Goal: Task Accomplishment & Management: Manage account settings

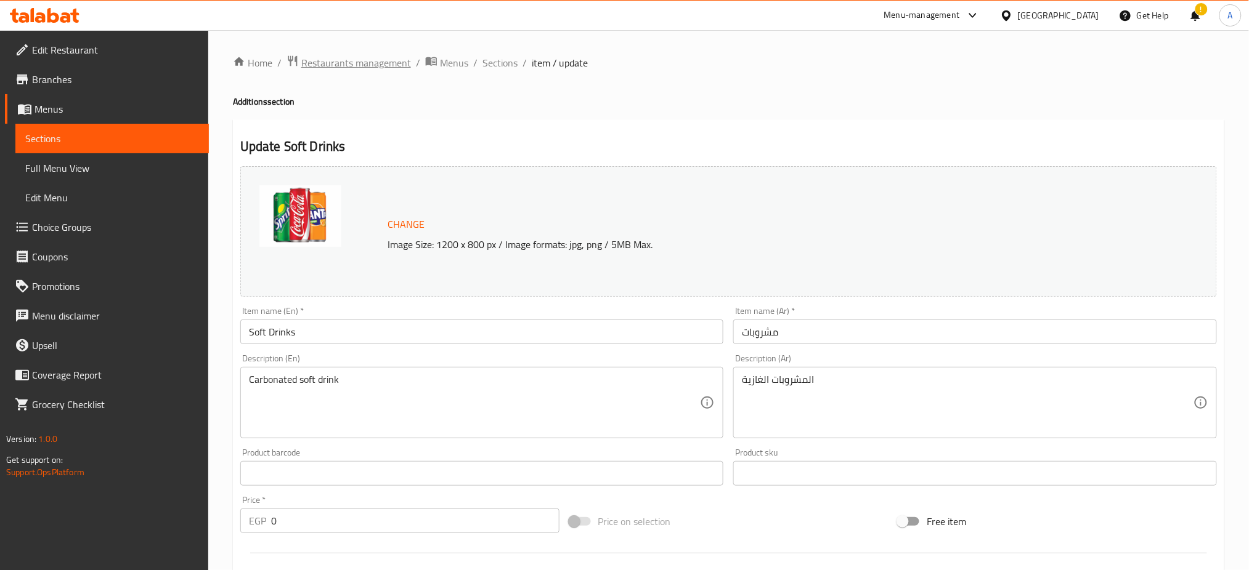
click at [378, 65] on span "Restaurants management" at bounding box center [356, 62] width 110 height 15
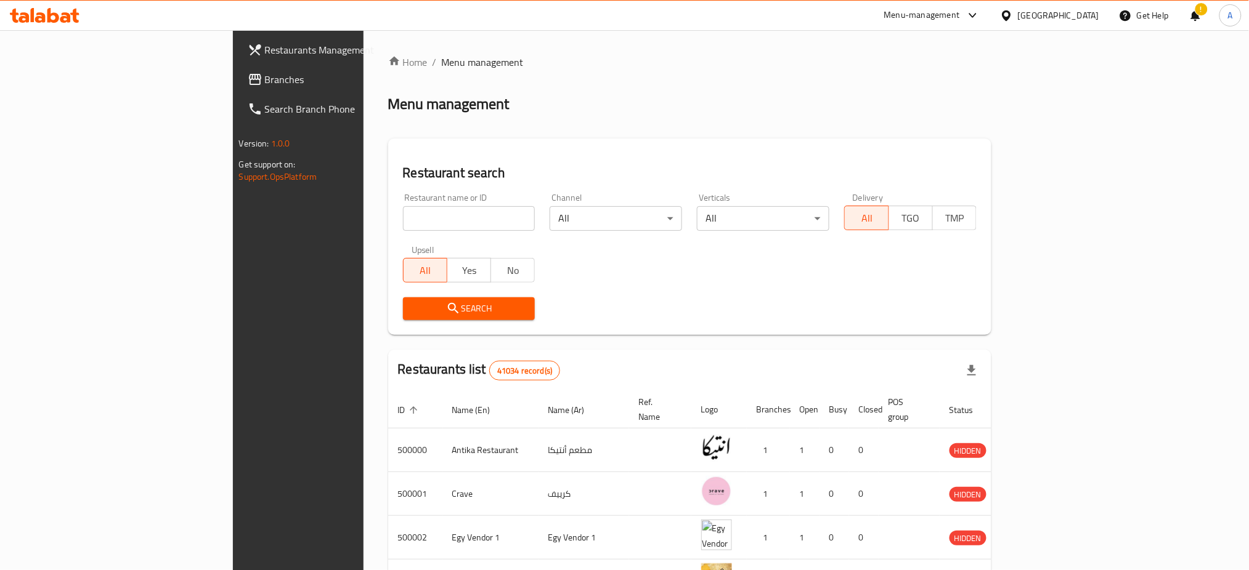
click at [403, 218] on input "search" at bounding box center [469, 218] width 132 height 25
type input "677202"
click button "Search" at bounding box center [469, 309] width 132 height 23
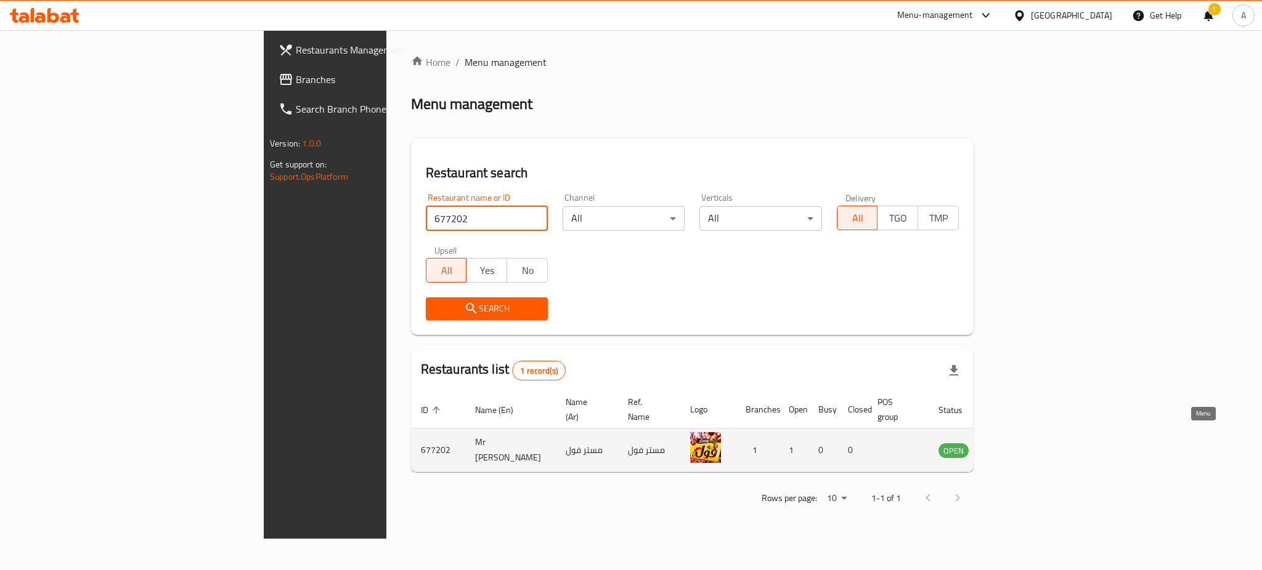
click at [1017, 446] on icon "enhanced table" at bounding box center [1011, 451] width 14 height 10
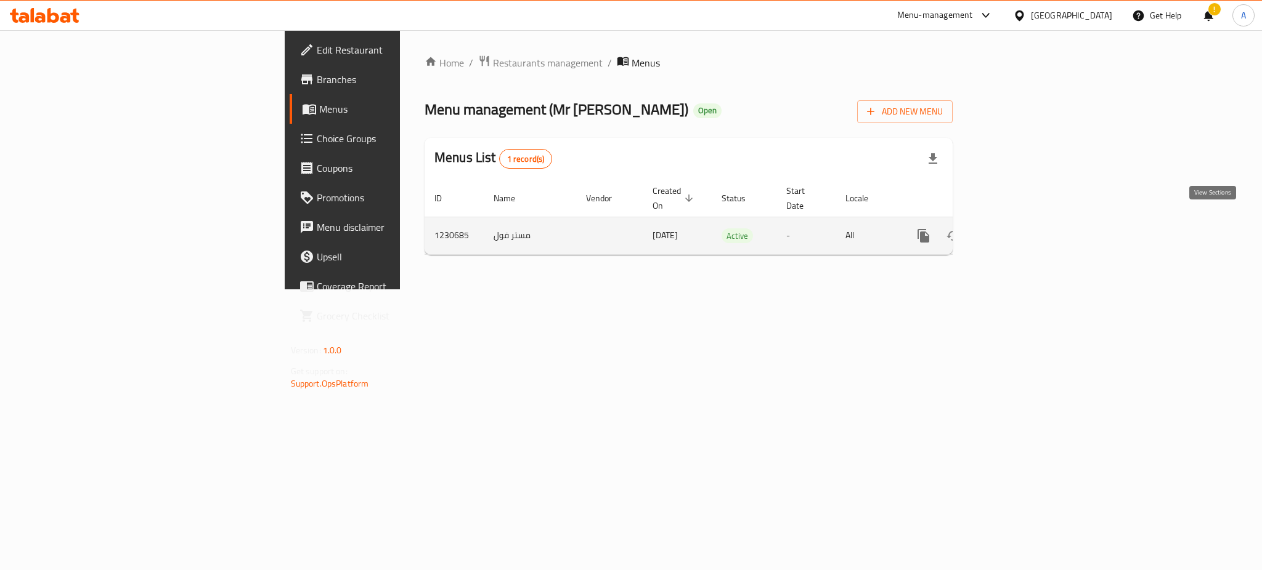
click at [1020, 229] on icon "enhanced table" at bounding box center [1012, 236] width 15 height 15
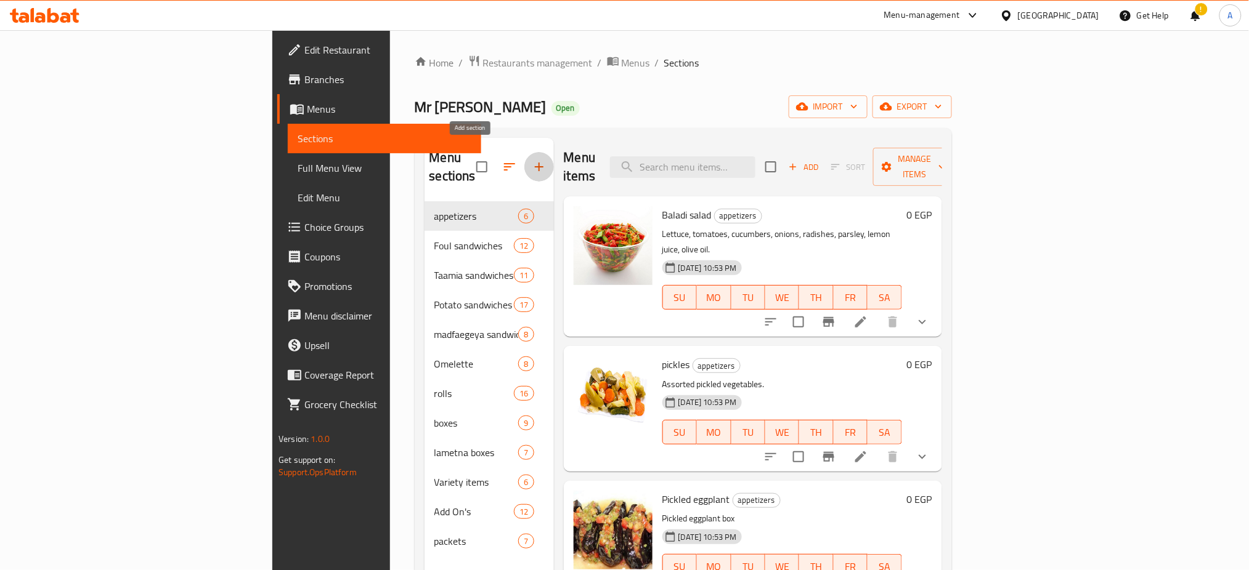
click at [535, 163] on icon "button" at bounding box center [539, 167] width 9 height 9
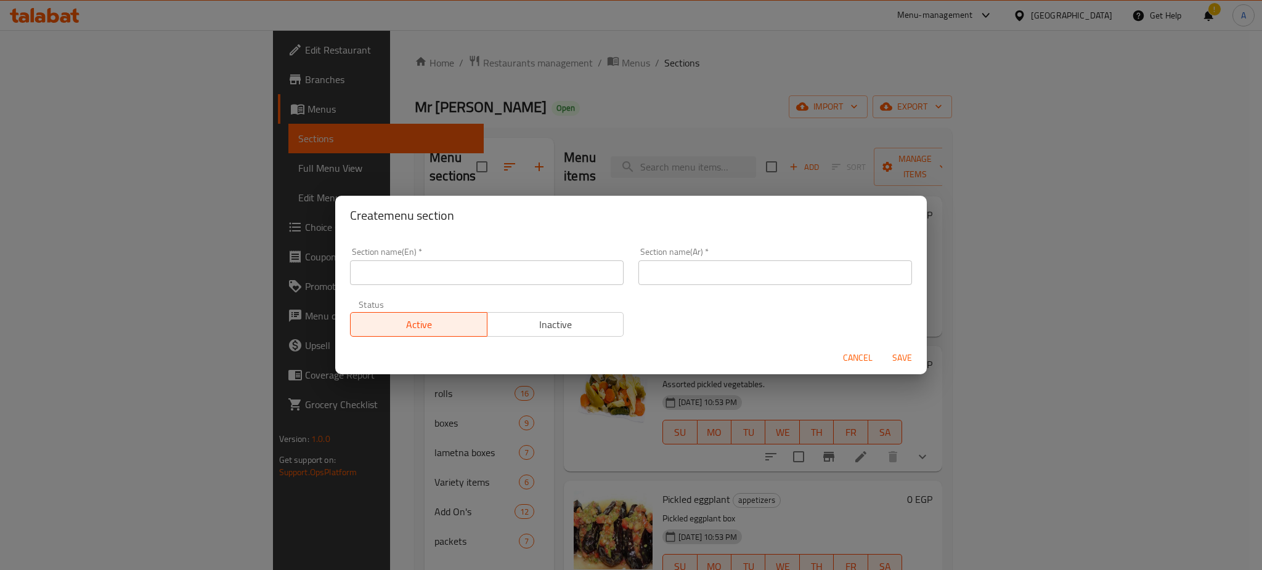
click at [464, 277] on input "text" at bounding box center [487, 273] width 274 height 25
type input "Kebdaky"
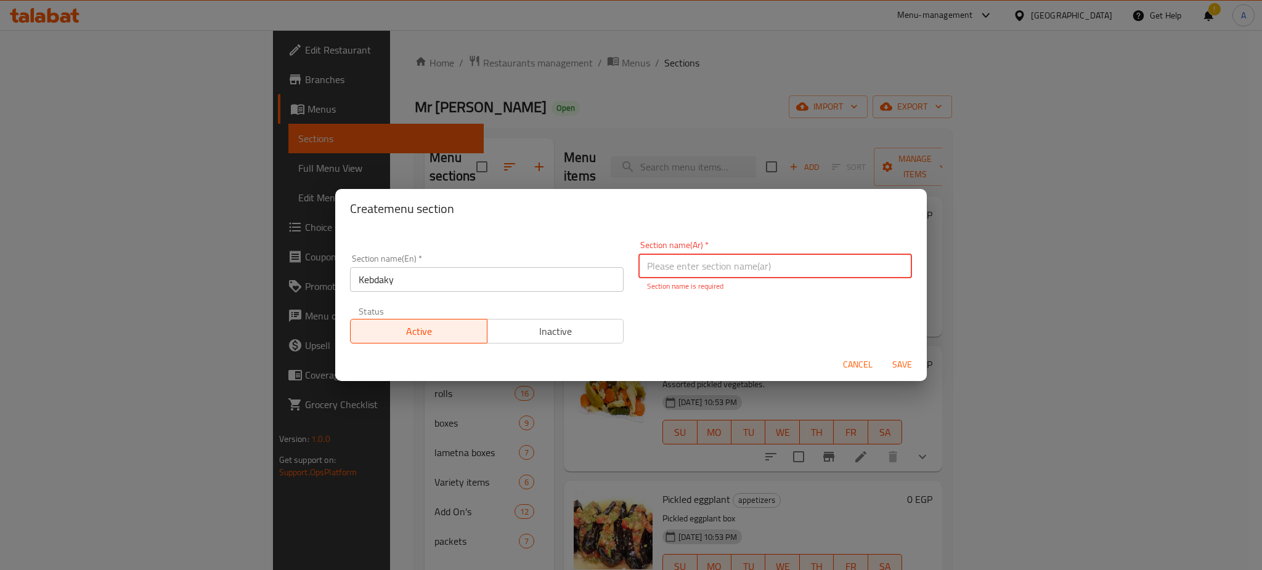
click at [666, 264] on input "text" at bounding box center [775, 266] width 274 height 25
type input "كبداكى"
click at [575, 322] on button "Inactive" at bounding box center [555, 331] width 137 height 25
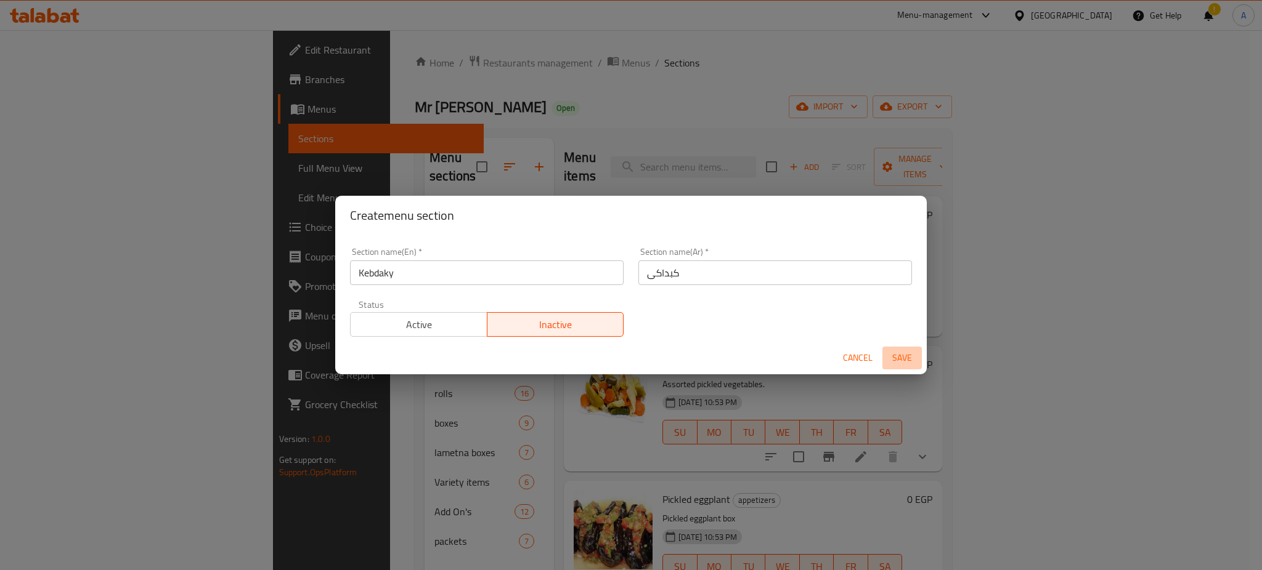
click at [907, 359] on span "Save" at bounding box center [902, 358] width 30 height 15
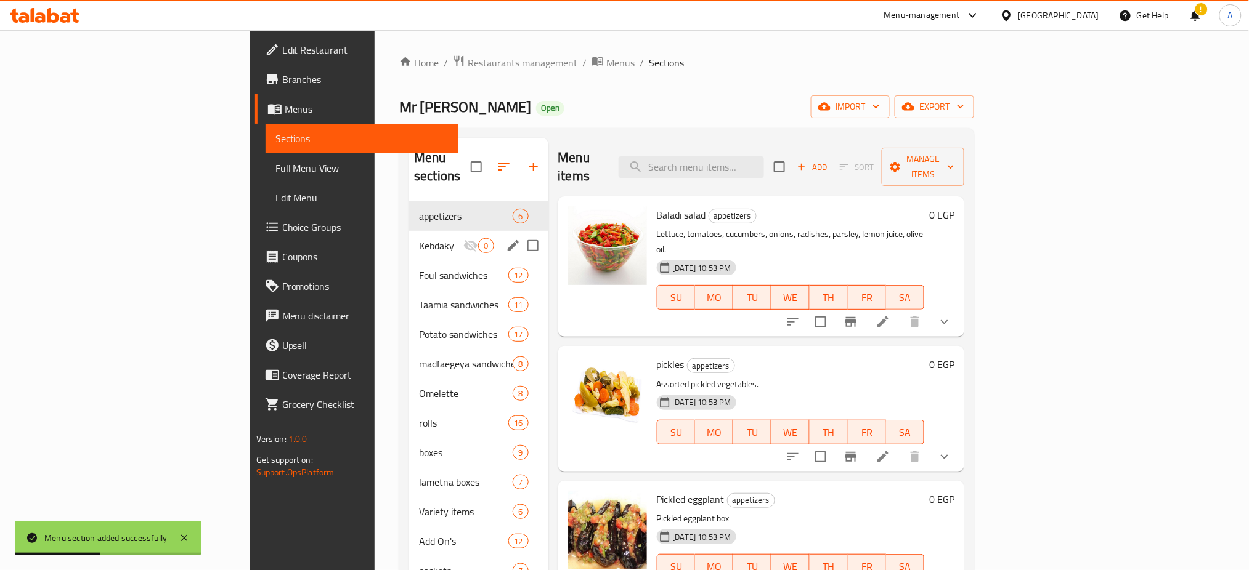
click at [419, 238] on span "Kebdaky" at bounding box center [441, 245] width 44 height 15
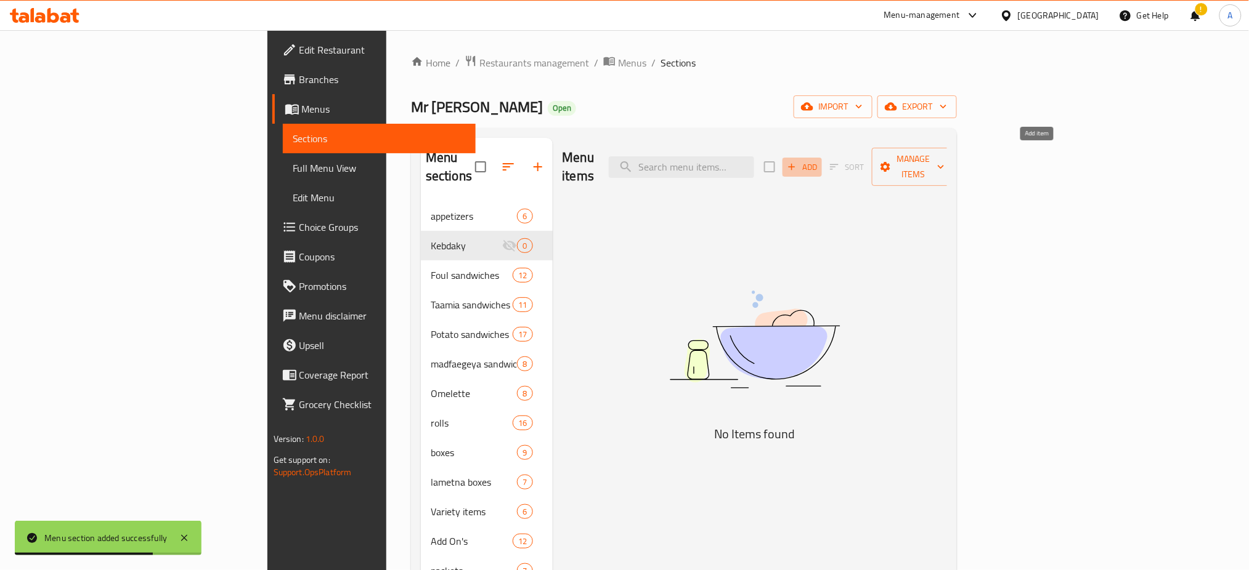
click at [819, 160] on span "Add" at bounding box center [802, 167] width 33 height 14
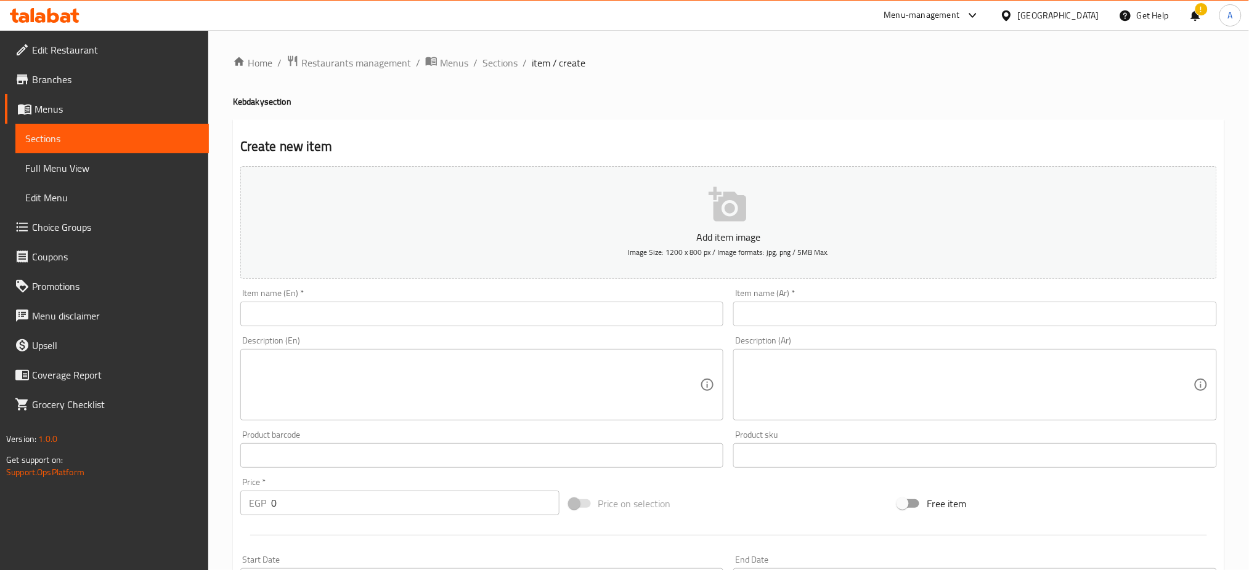
click at [319, 309] on input "text" at bounding box center [482, 314] width 484 height 25
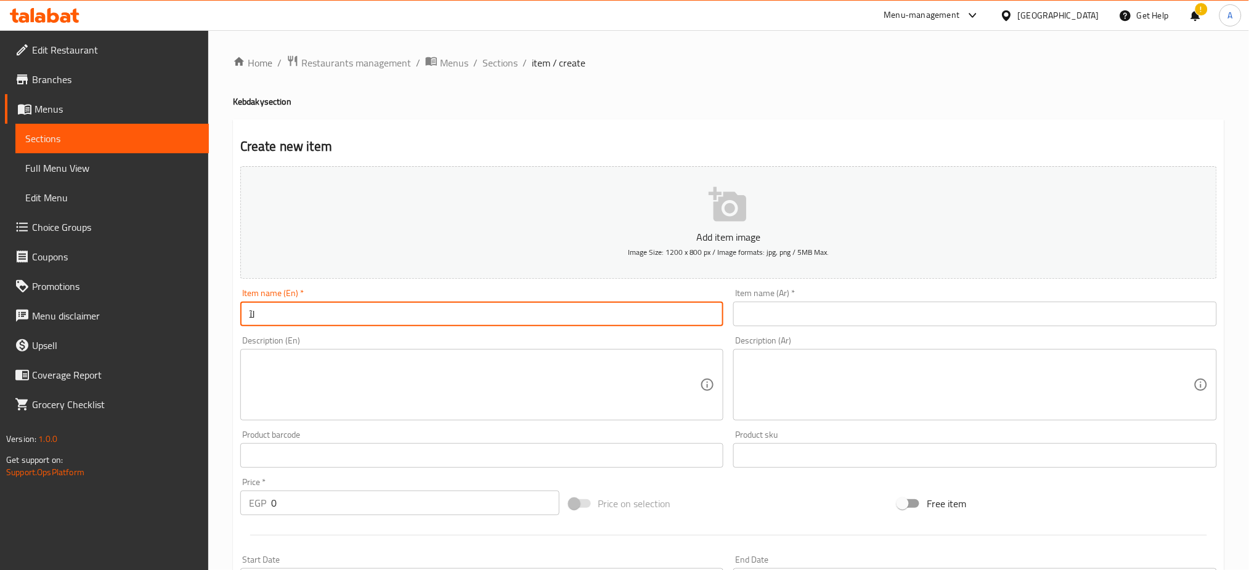
type input "ل"
type input "B"
type input "Burger"
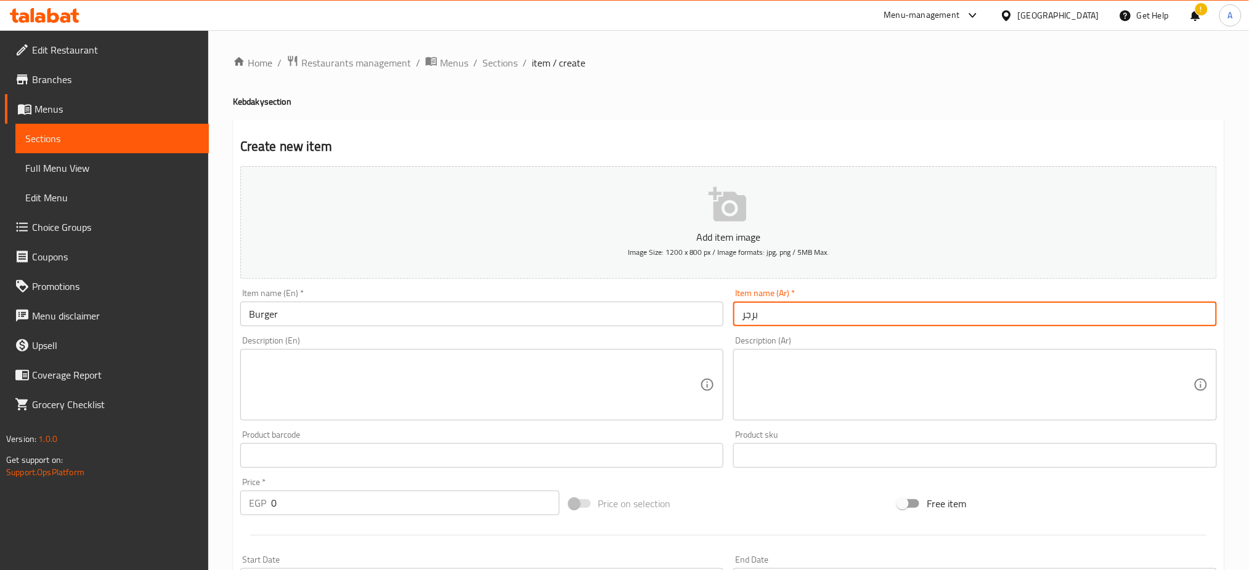
type input "برجر"
click at [291, 497] on input "0" at bounding box center [415, 503] width 288 height 25
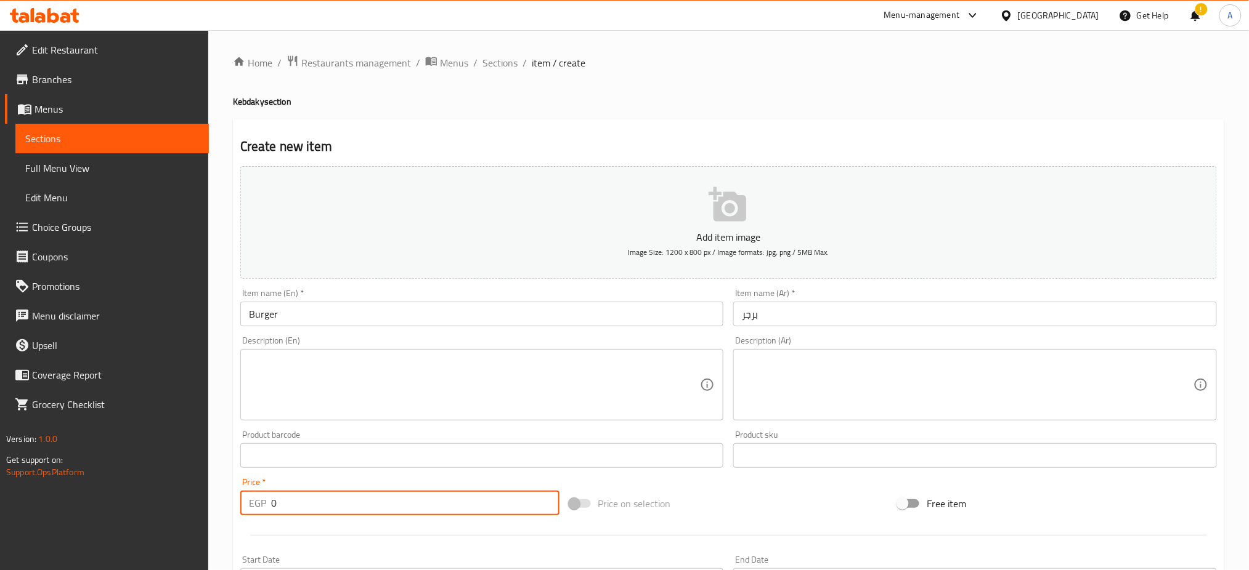
click at [291, 497] on input "0" at bounding box center [415, 503] width 288 height 25
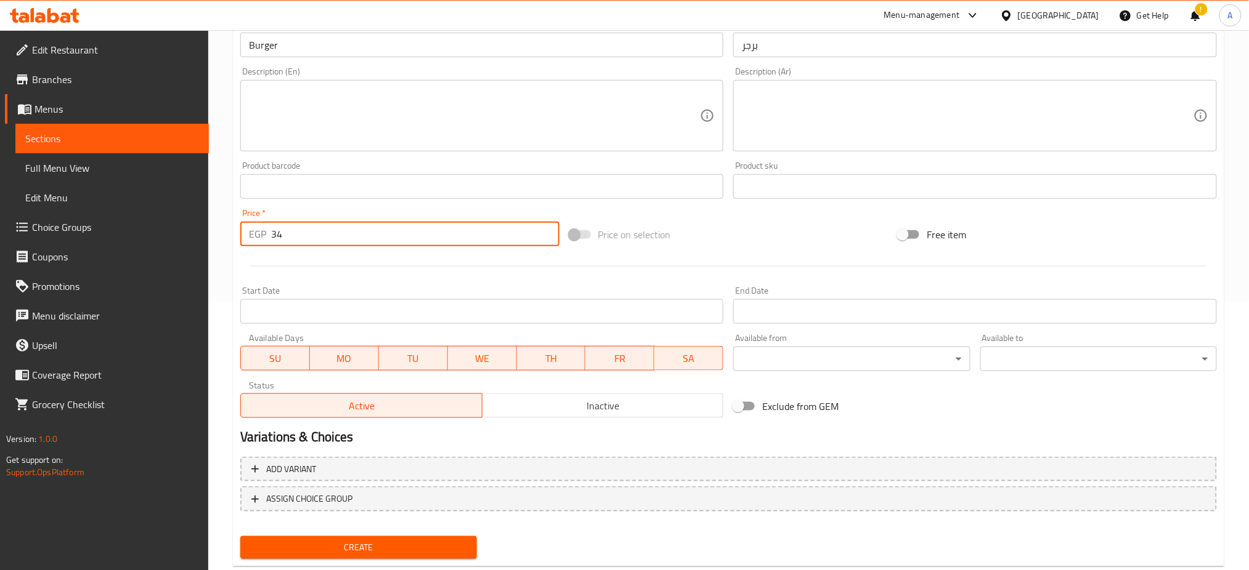
scroll to position [298, 0]
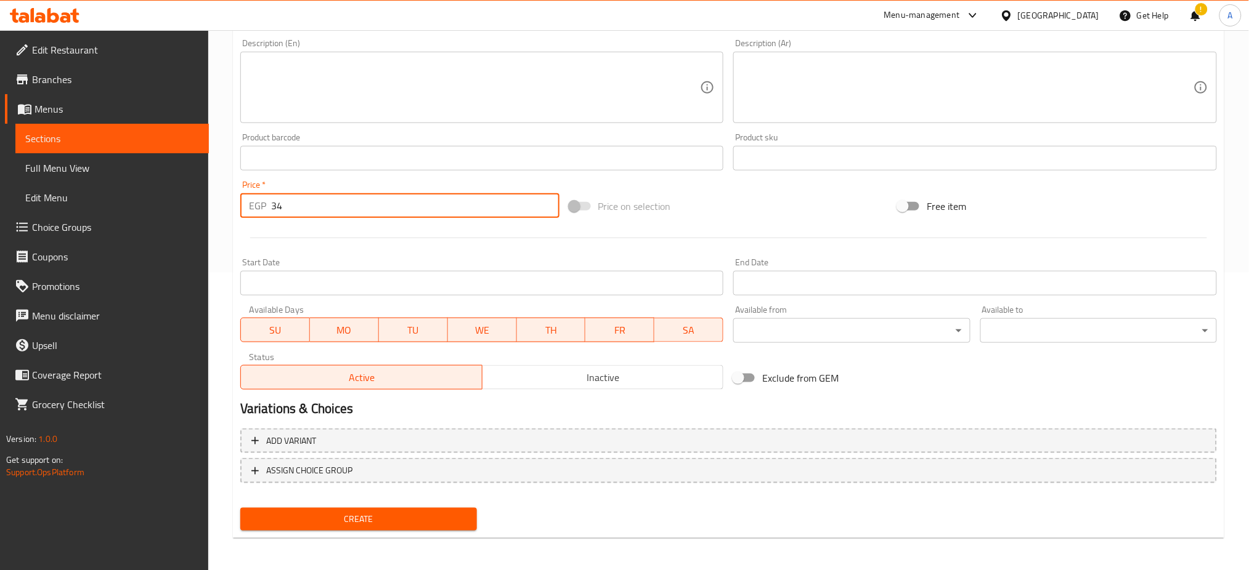
type input "34"
click at [333, 512] on span "Create" at bounding box center [358, 519] width 217 height 15
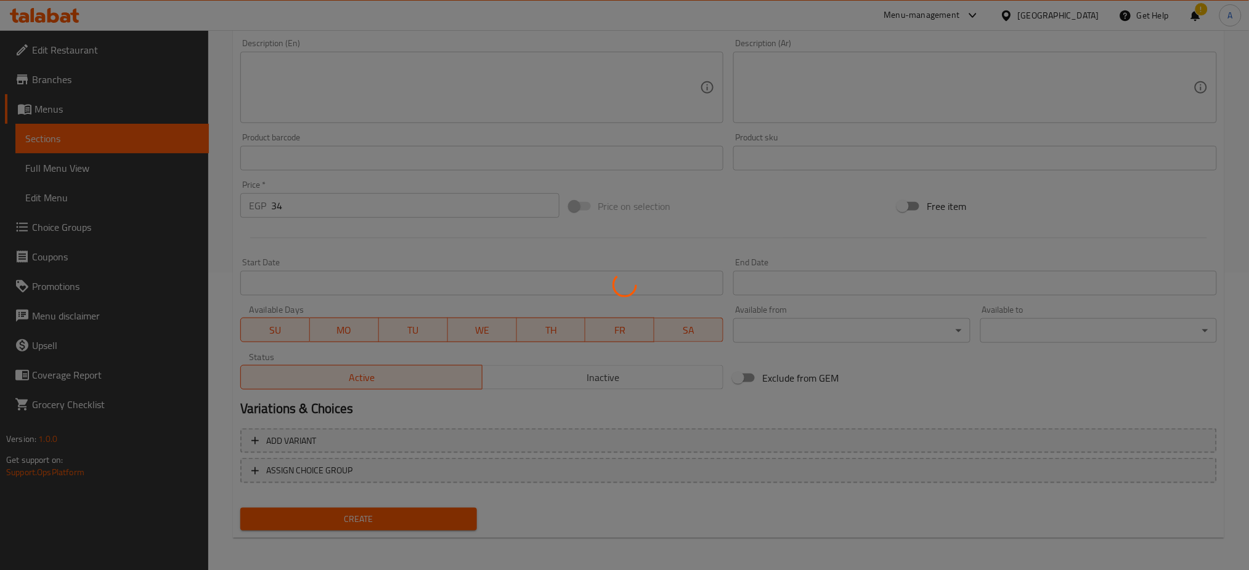
type input "0"
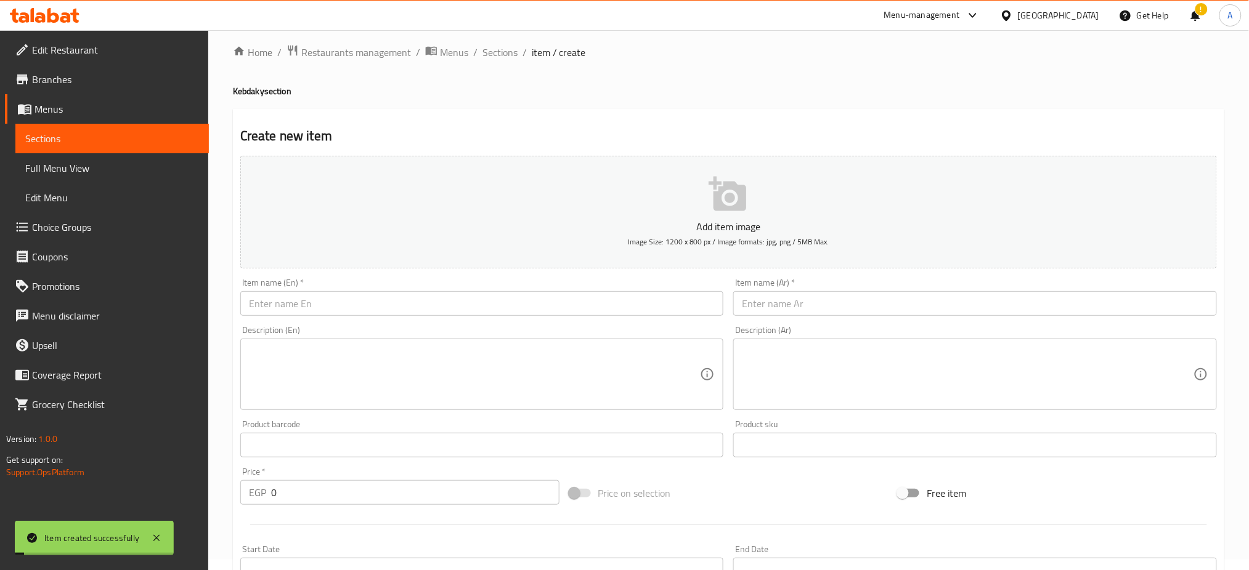
scroll to position [0, 0]
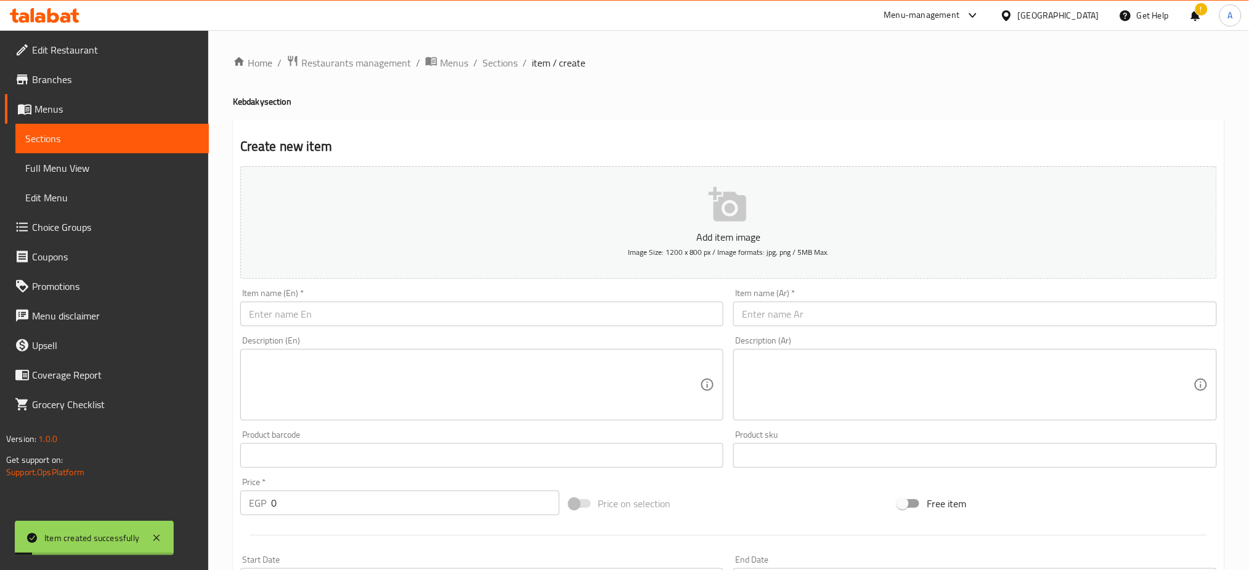
click at [507, 39] on div "Home / Restaurants management / Menus / Sections / item / create Kebdaky sectio…" at bounding box center [728, 450] width 1041 height 840
click at [497, 53] on div "Home / Restaurants management / Menus / Sections / item / create Kebdaky sectio…" at bounding box center [728, 450] width 1041 height 840
click at [495, 55] on span "Sections" at bounding box center [499, 62] width 35 height 15
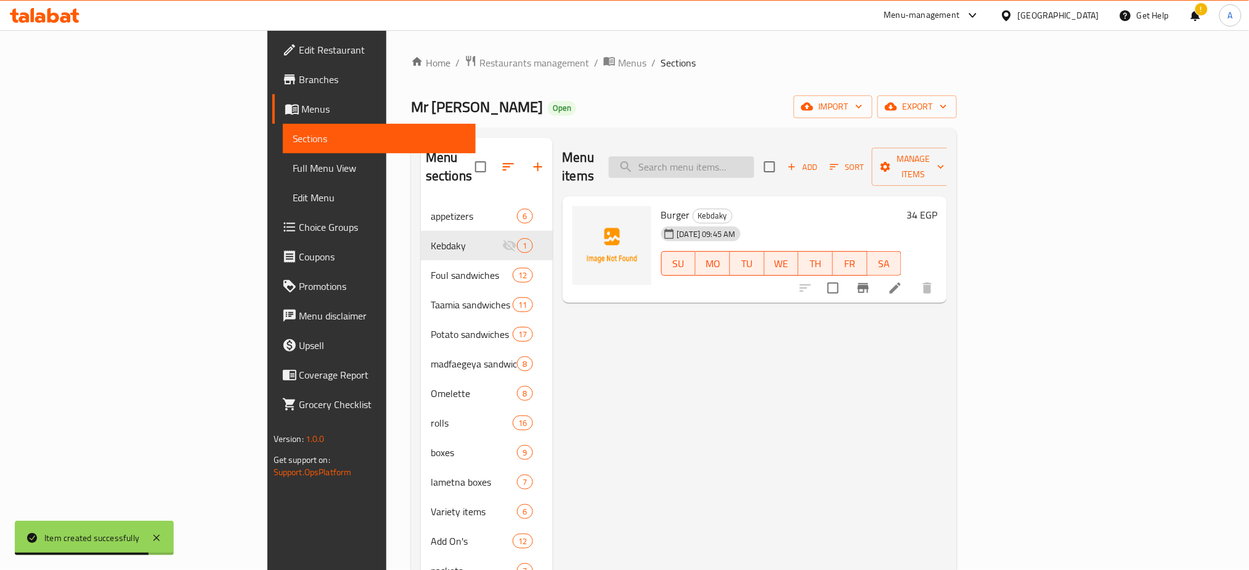
click at [754, 156] on input "search" at bounding box center [681, 167] width 145 height 22
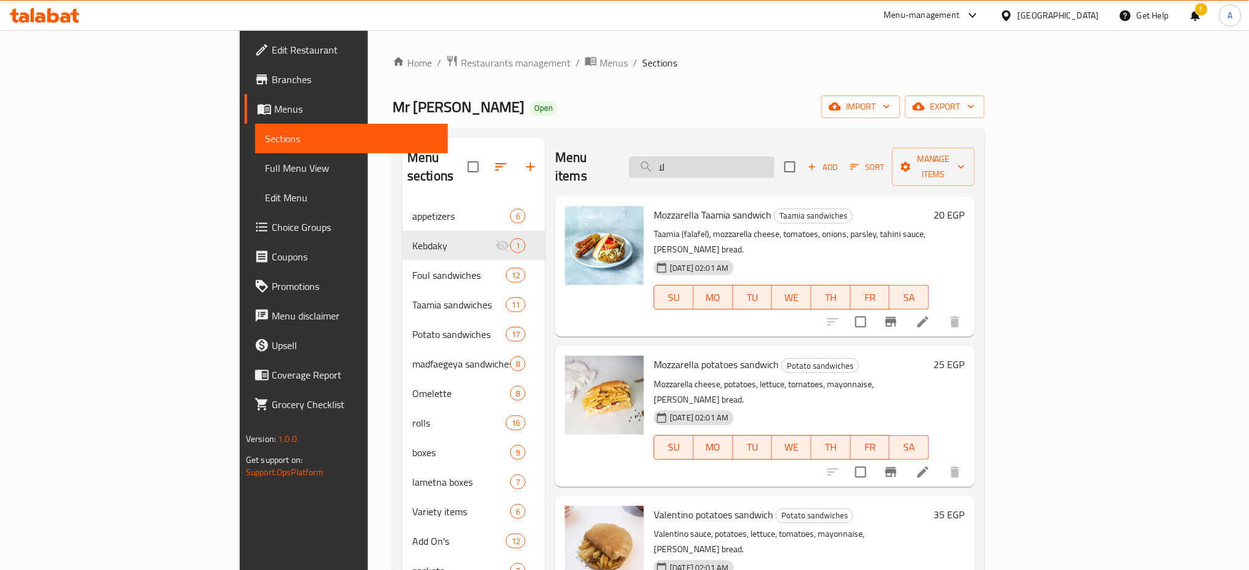
type input "ل"
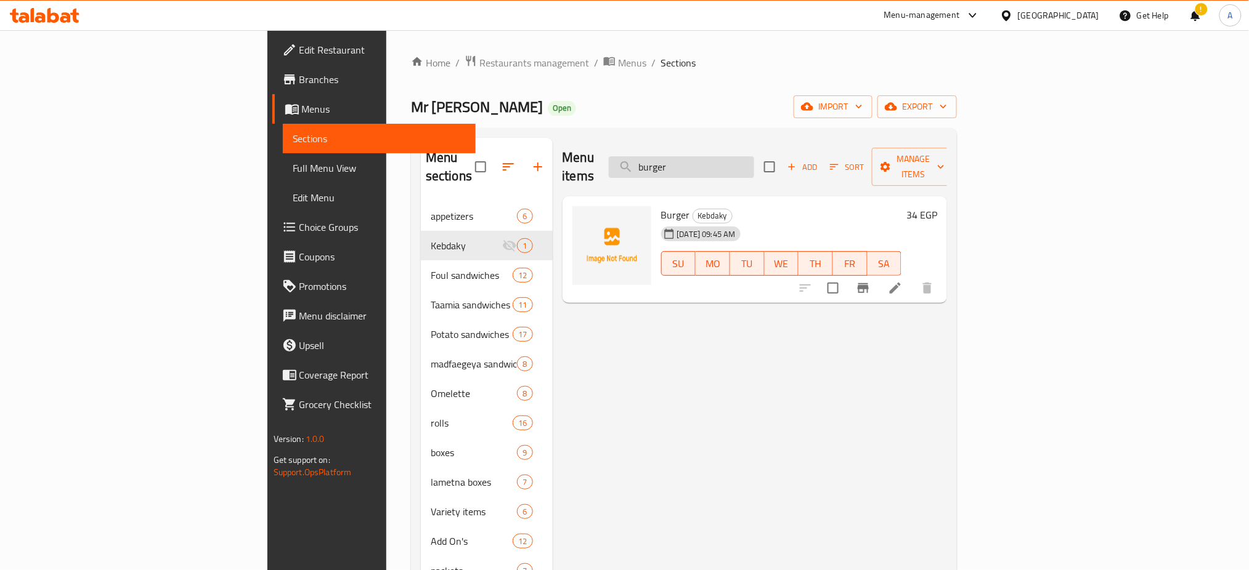
click at [754, 156] on input "burger" at bounding box center [681, 167] width 145 height 22
type input "burger"
click at [752, 283] on div "Burger Kebdaky [DATE] 09:45 AM SU MO TU WE TH FR SA 34 EGP" at bounding box center [754, 250] width 385 height 107
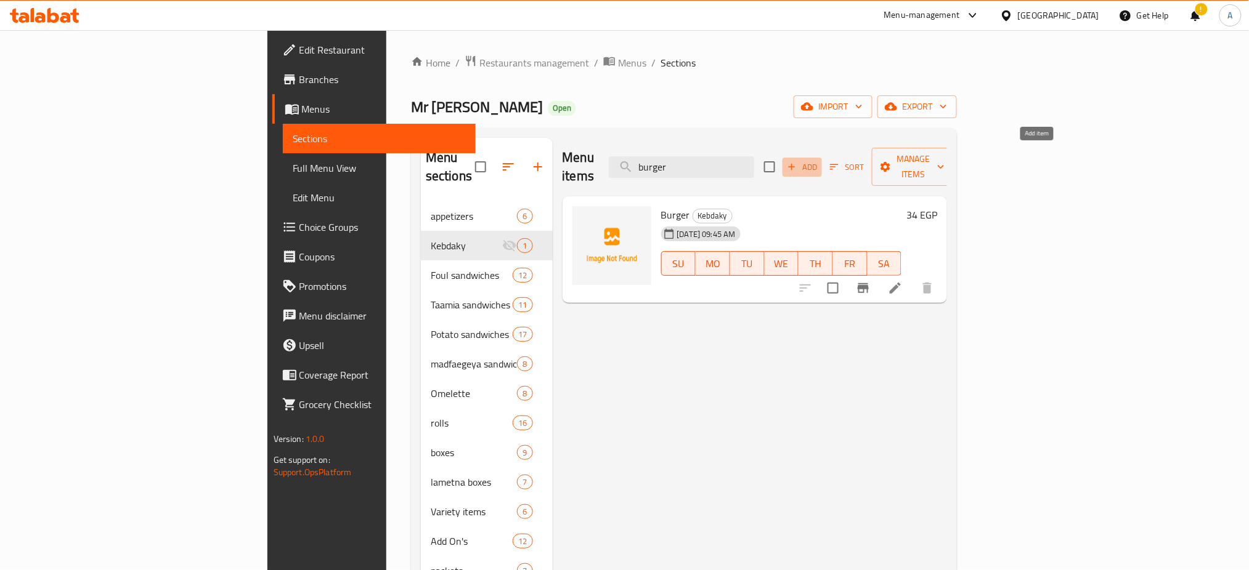
click at [819, 160] on span "Add" at bounding box center [802, 167] width 33 height 14
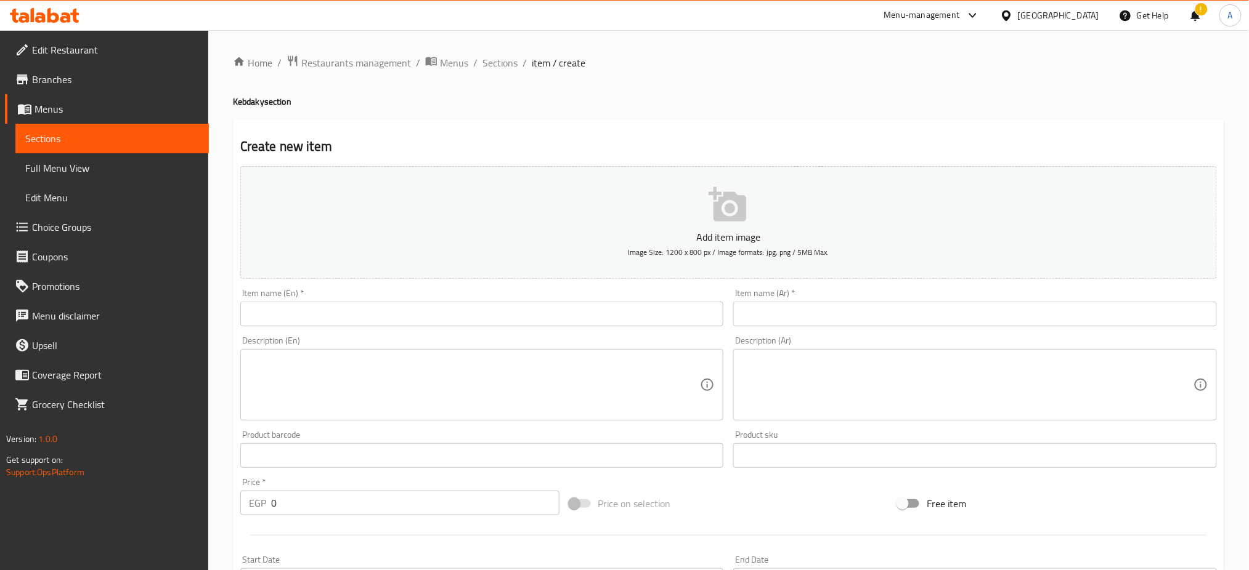
click at [343, 315] on input "text" at bounding box center [482, 314] width 484 height 25
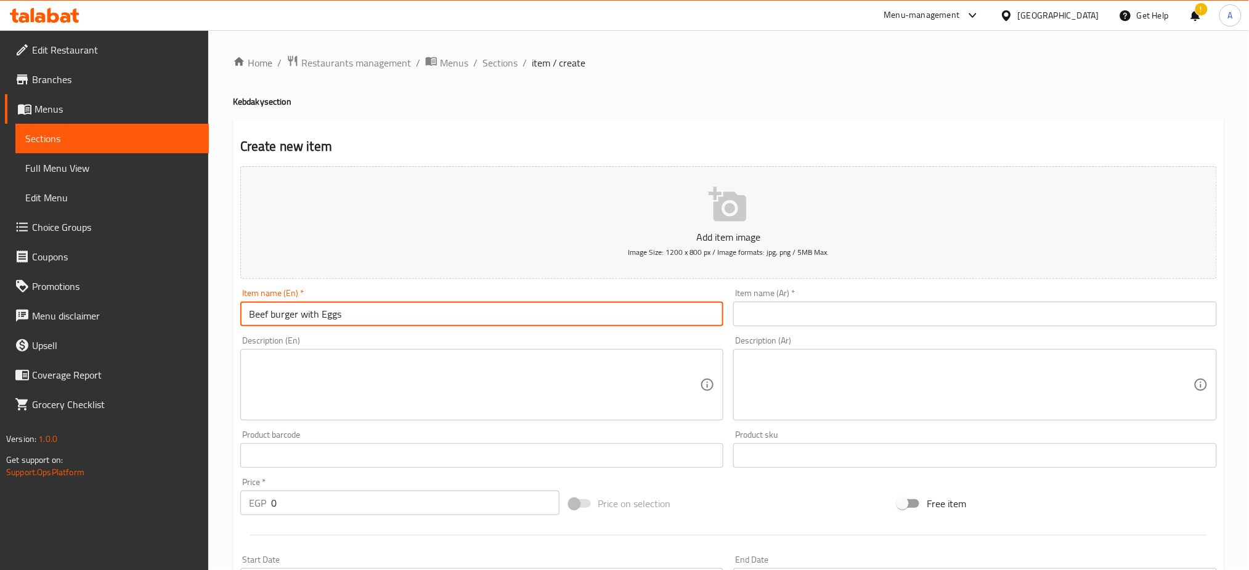
type input "Beef burger with Eggs"
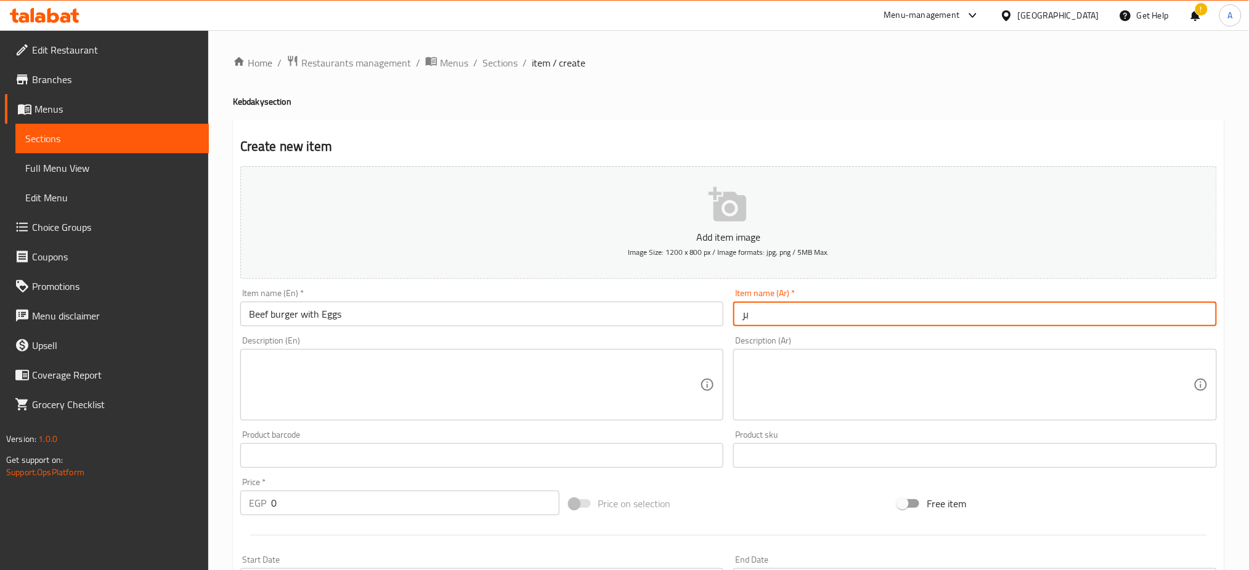
type input "ب"
type input "بيبف برجر بالبيض"
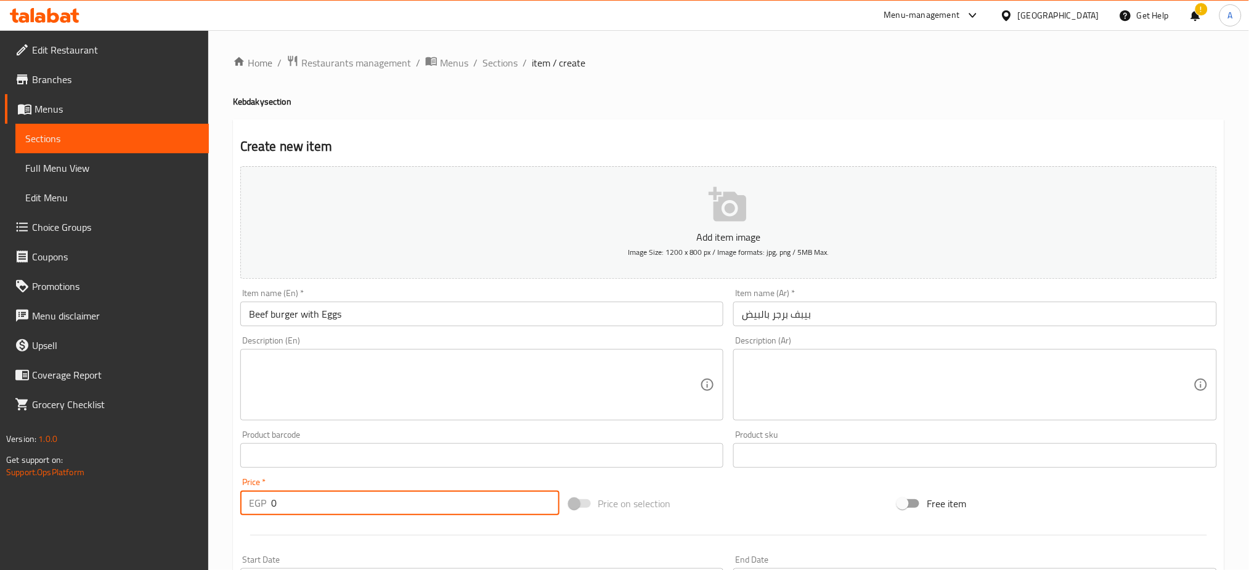
click at [288, 494] on input "0" at bounding box center [415, 503] width 288 height 25
type input "5"
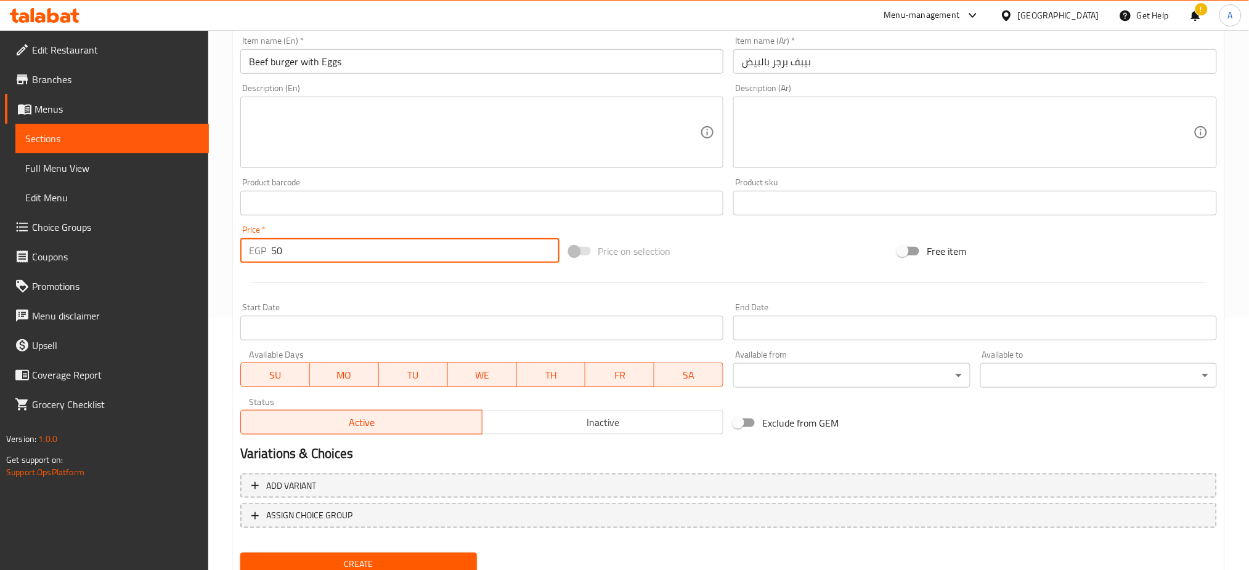
scroll to position [298, 0]
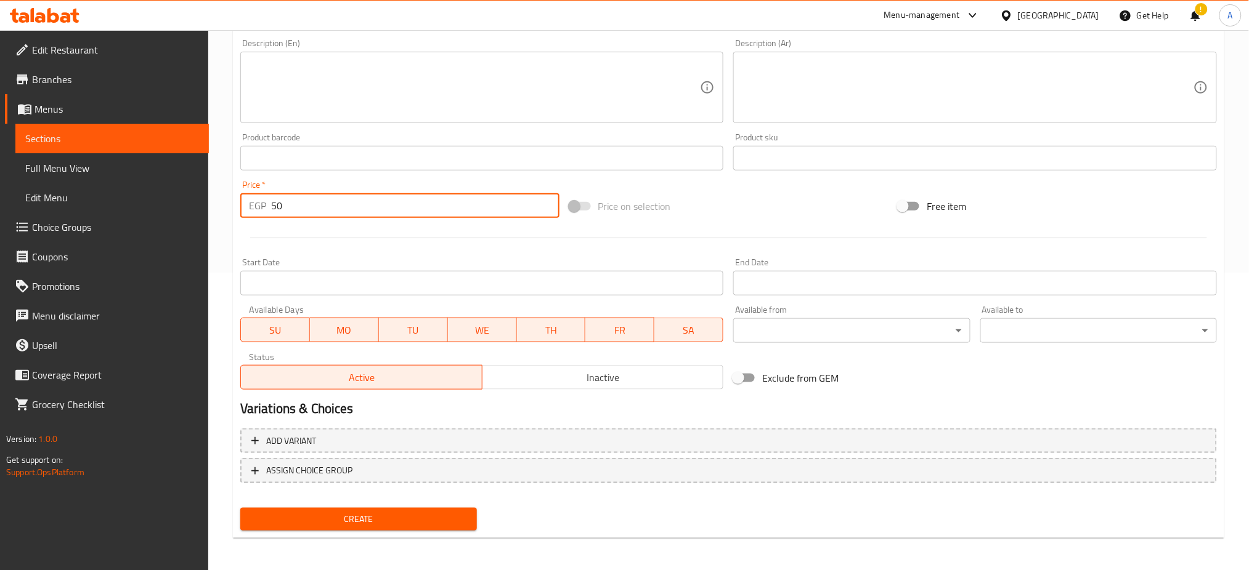
type input "50"
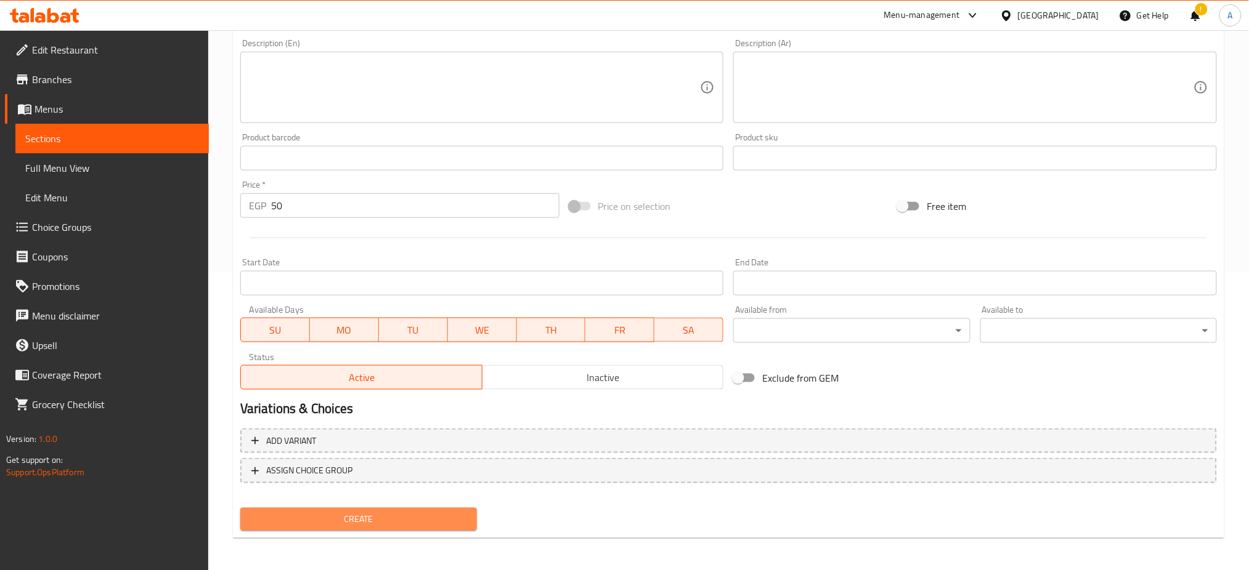
click at [346, 512] on span "Create" at bounding box center [358, 519] width 217 height 15
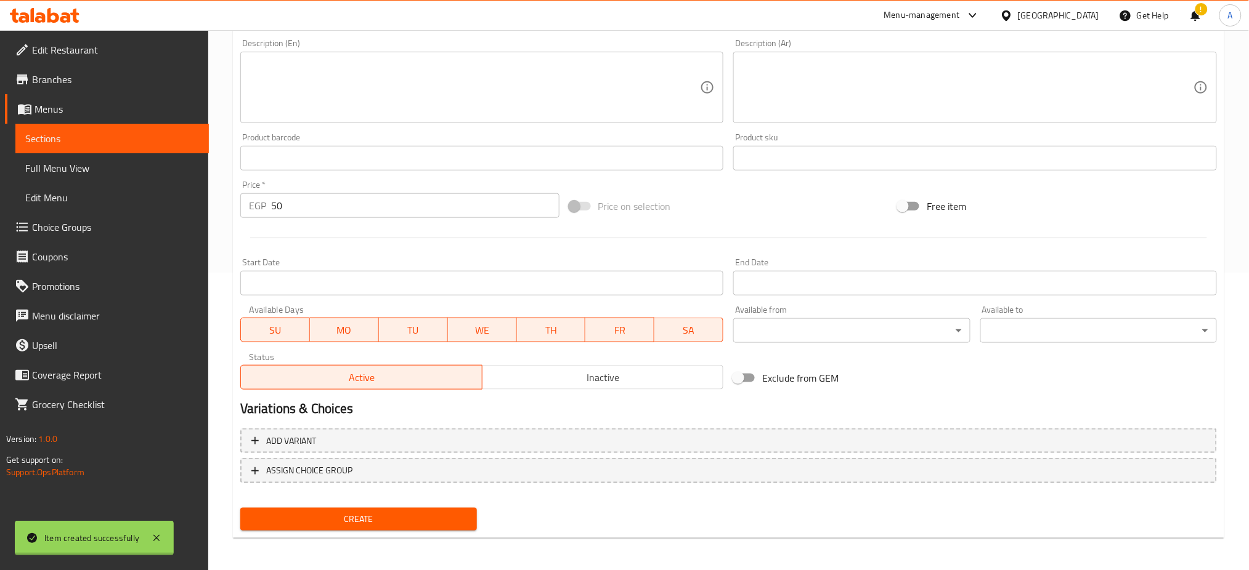
type input "0"
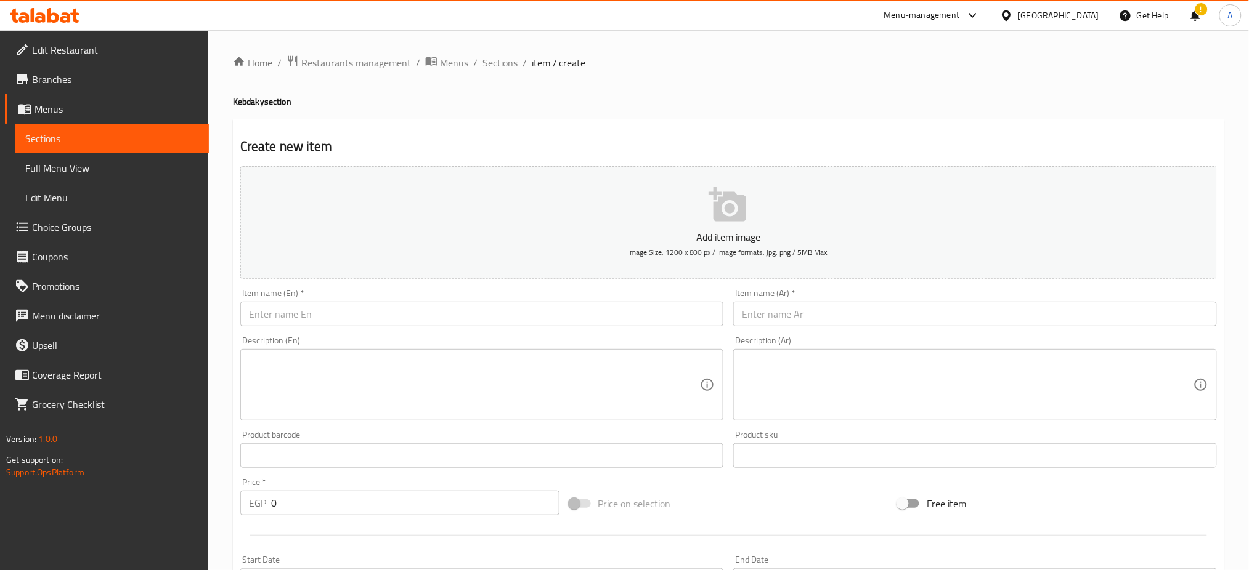
click at [390, 318] on input "text" at bounding box center [482, 314] width 484 height 25
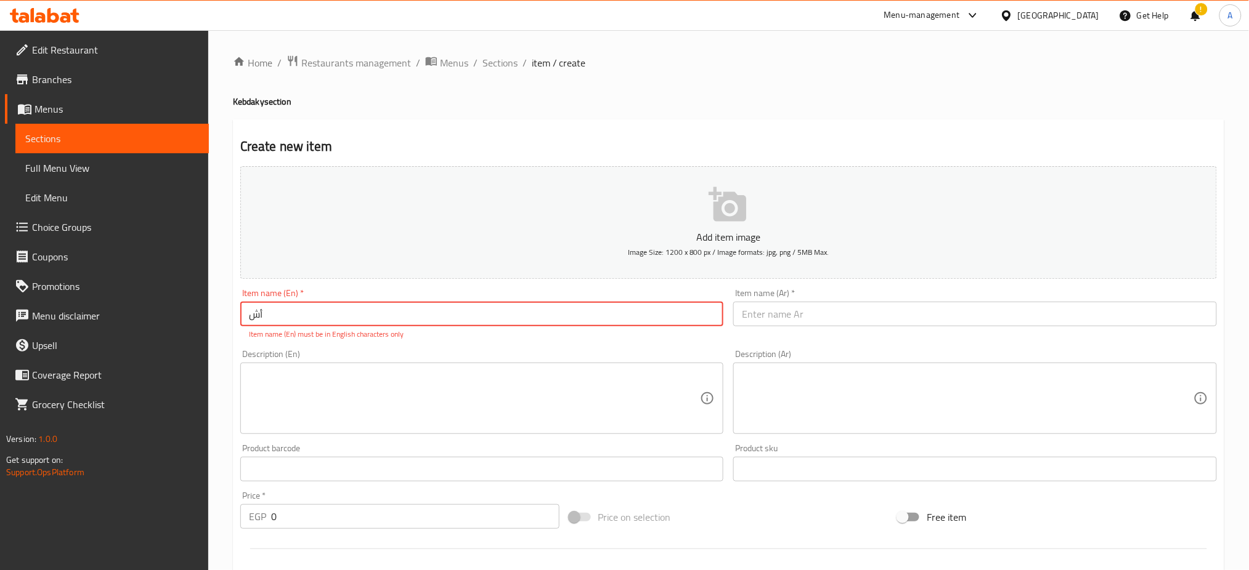
type input "أ"
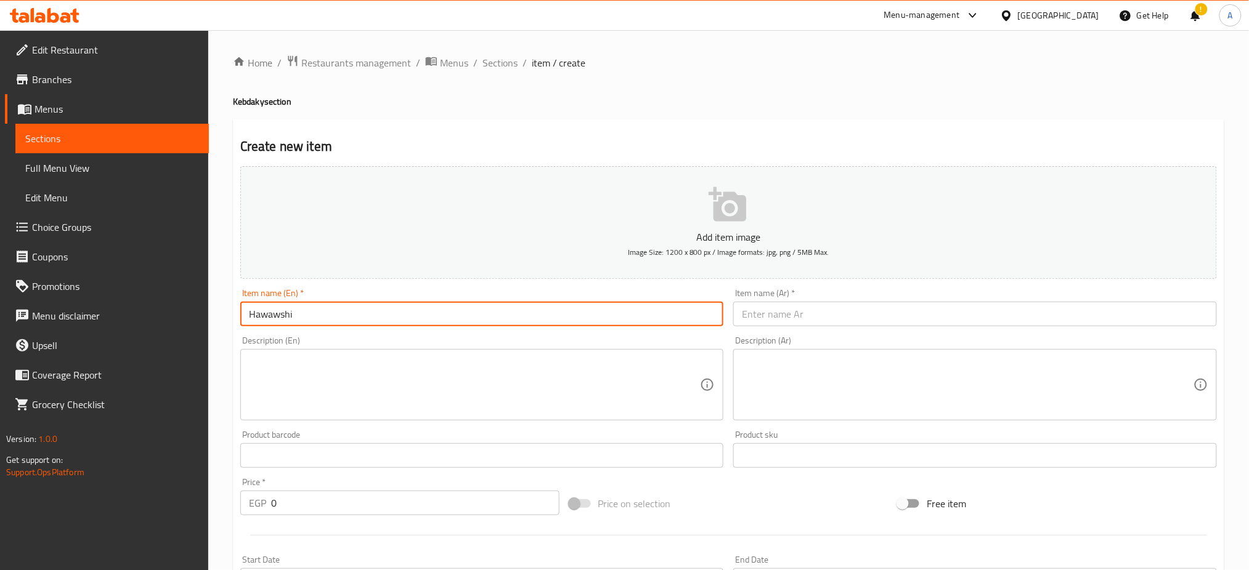
type input "Hawawshi"
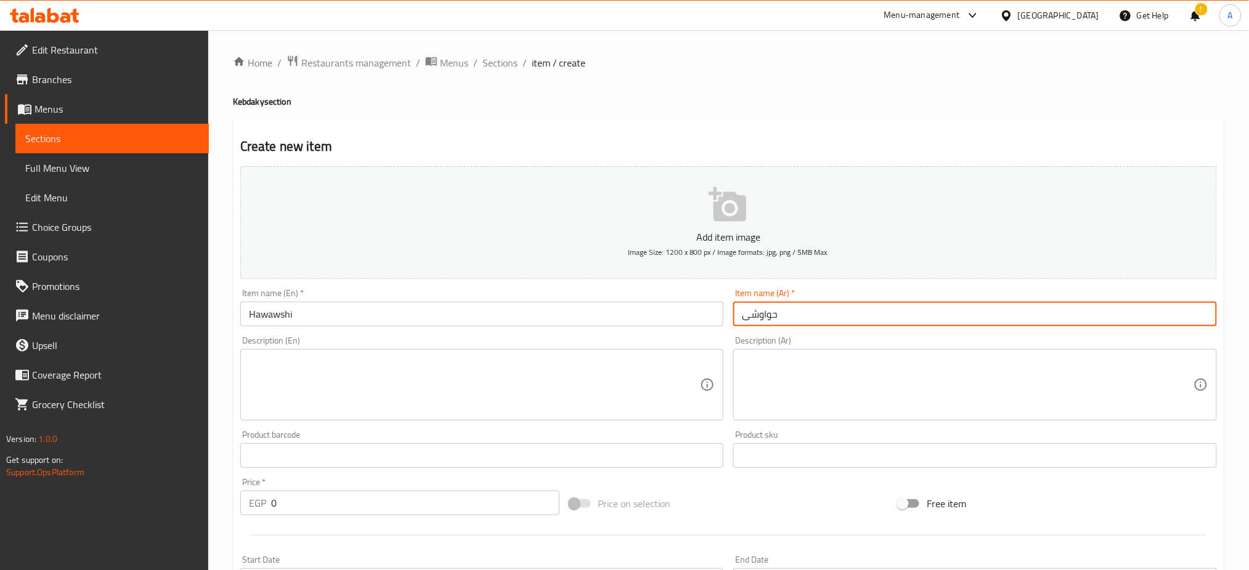
type input "حواوشى"
click at [333, 498] on input "0" at bounding box center [415, 503] width 288 height 25
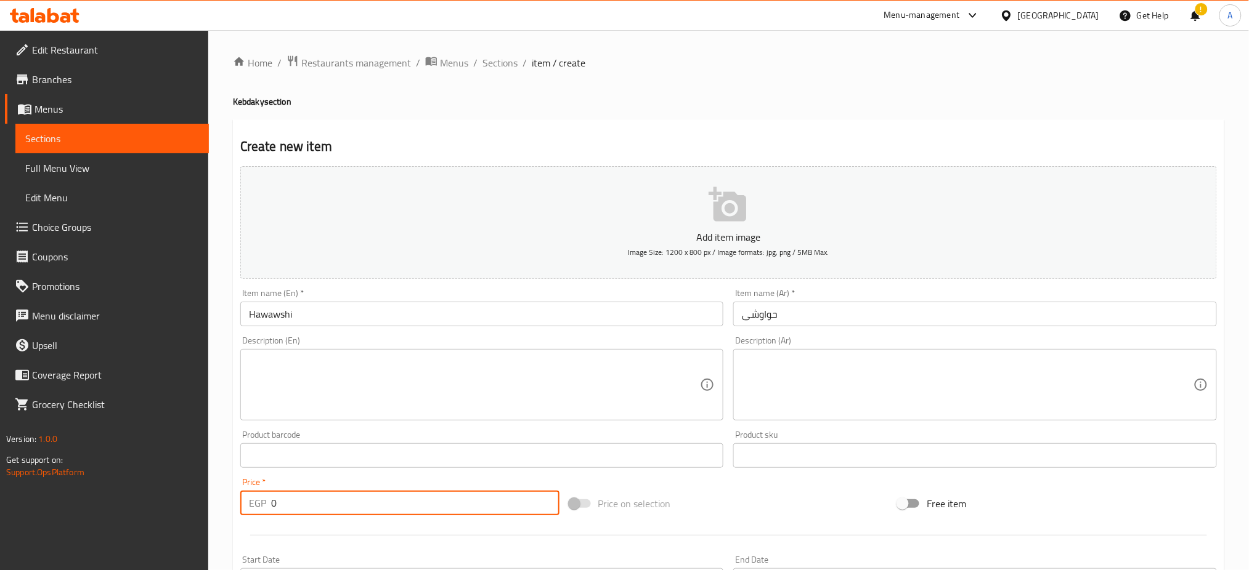
click at [333, 498] on input "0" at bounding box center [415, 503] width 288 height 25
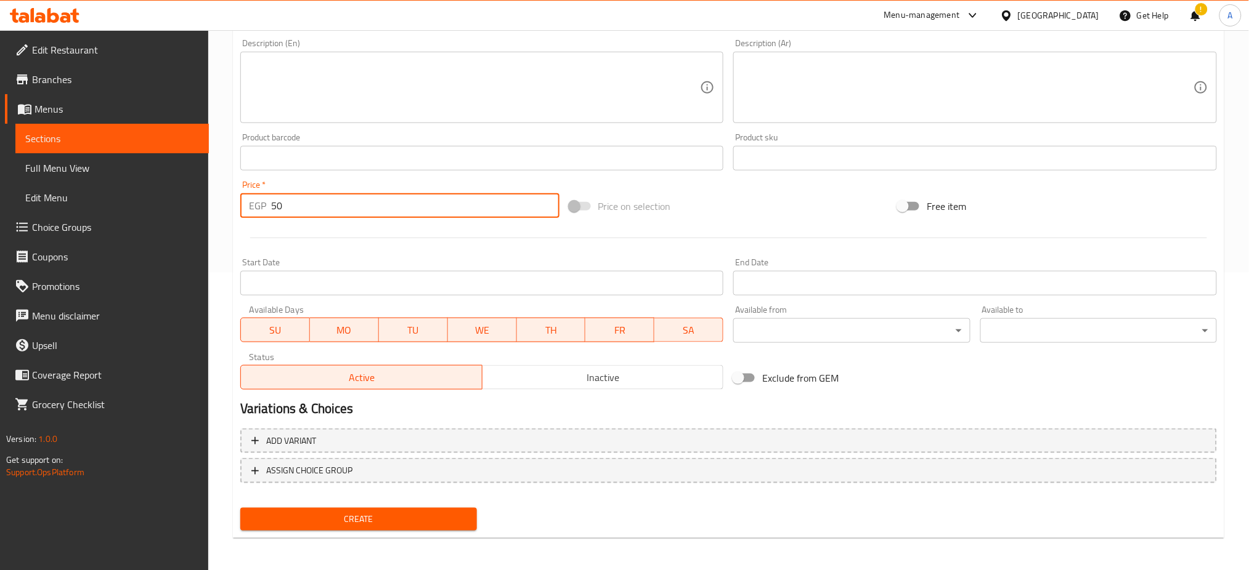
type input "50"
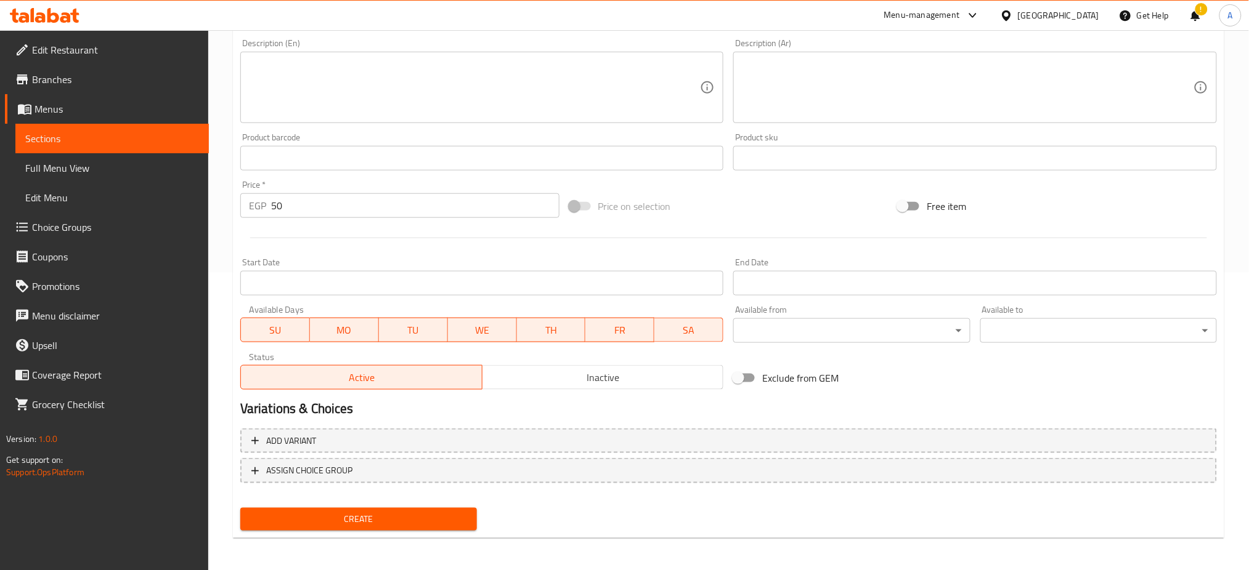
click at [357, 503] on div "Create" at bounding box center [358, 519] width 246 height 33
click at [339, 509] on button "Create" at bounding box center [358, 519] width 237 height 23
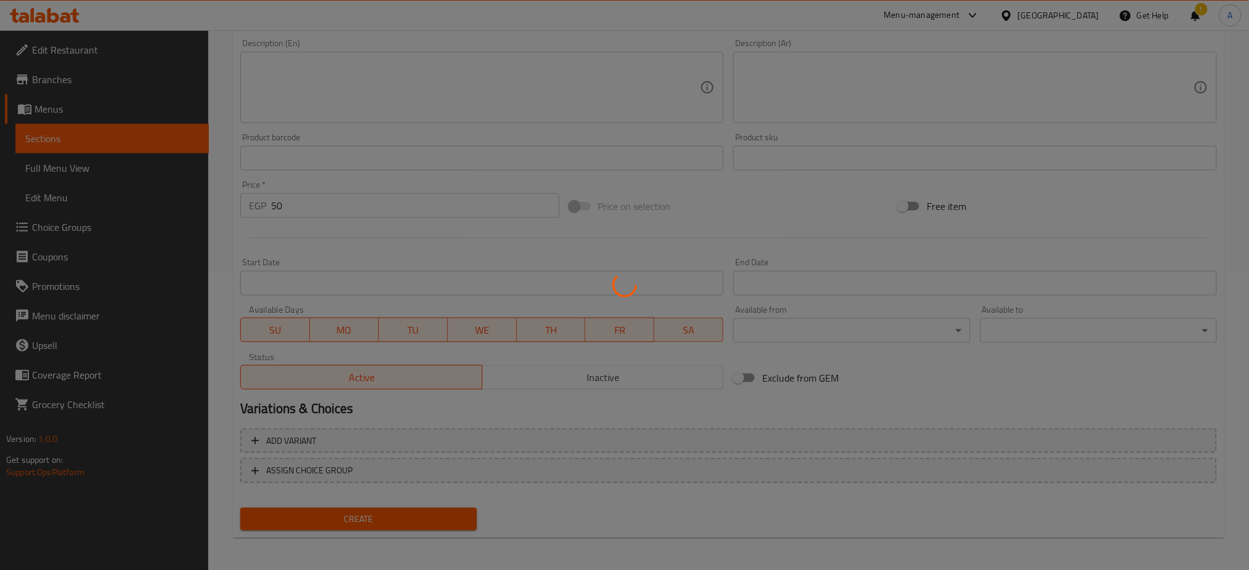
type input "0"
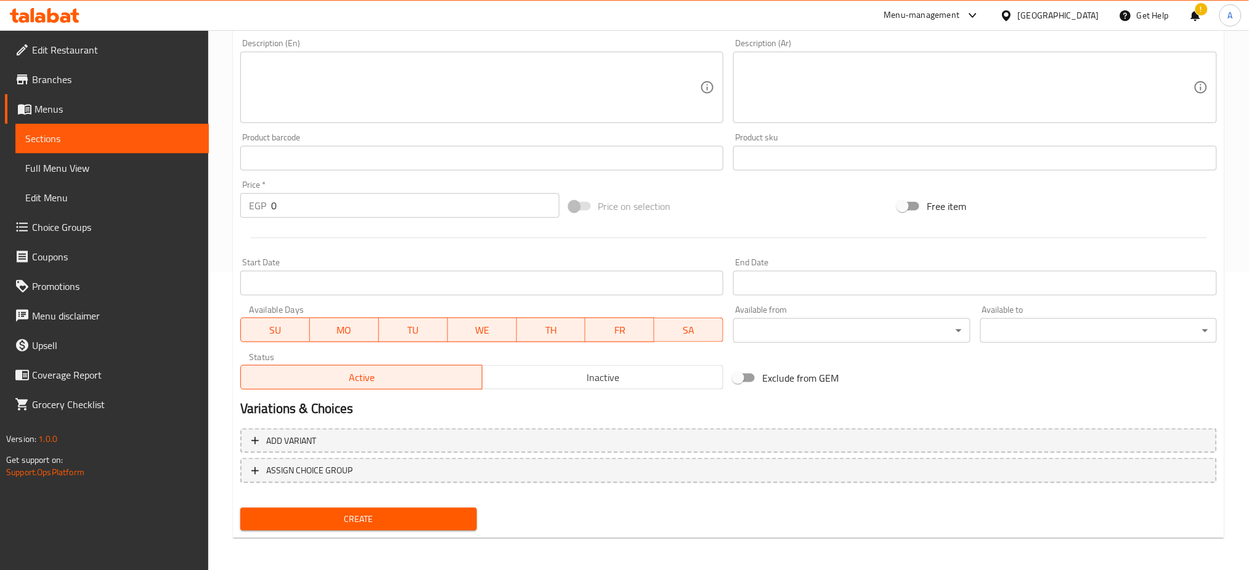
scroll to position [0, 0]
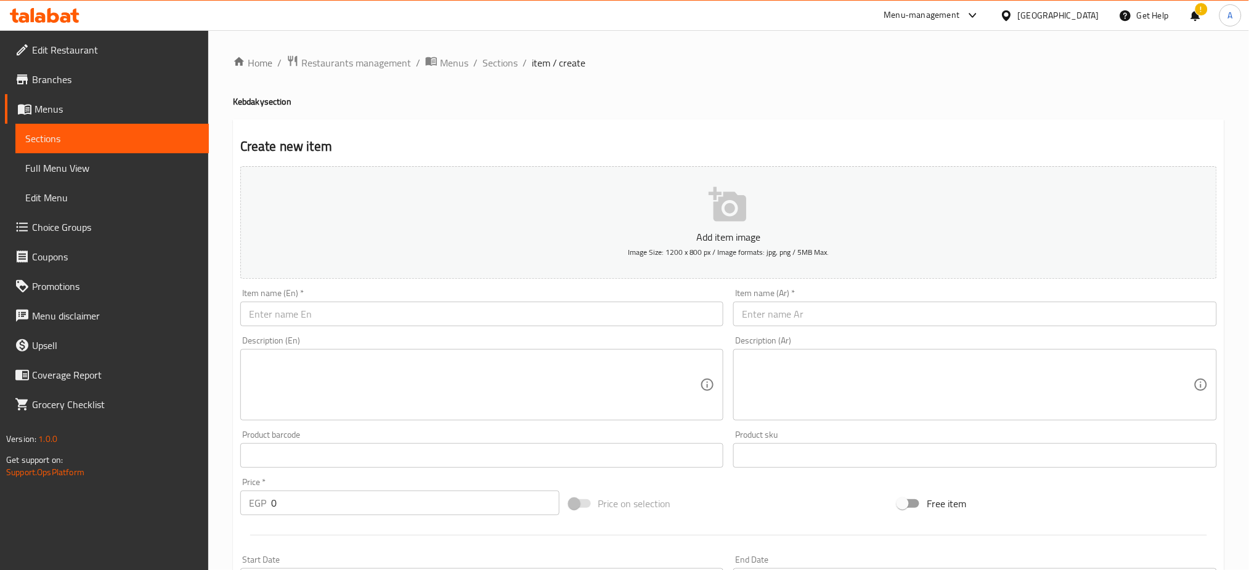
click at [376, 317] on input "text" at bounding box center [482, 314] width 484 height 25
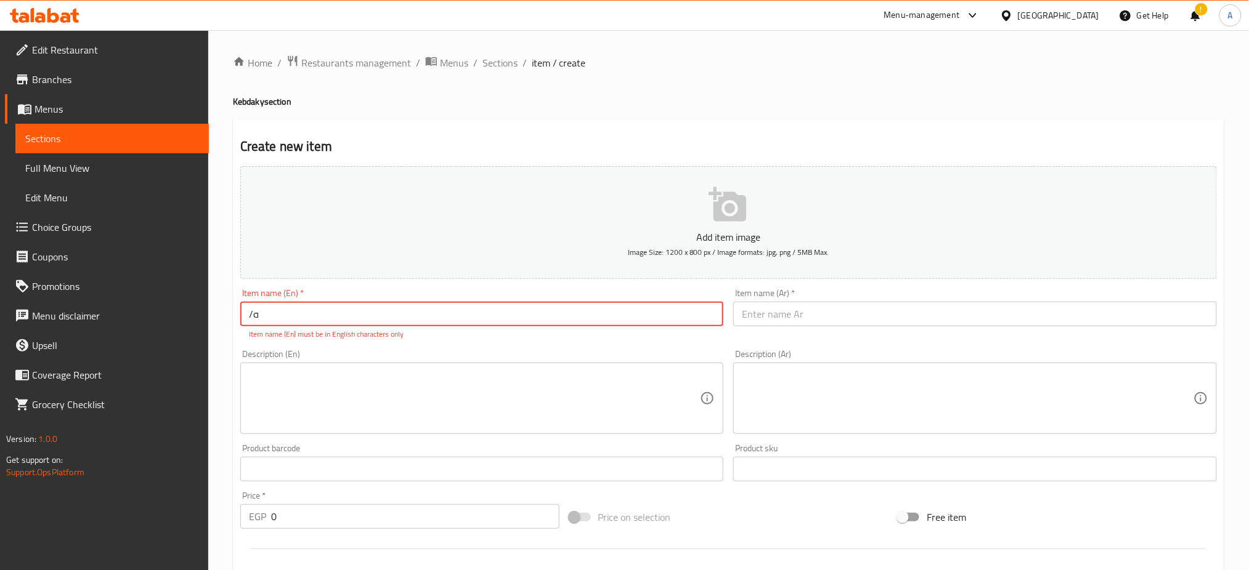
type input "/"
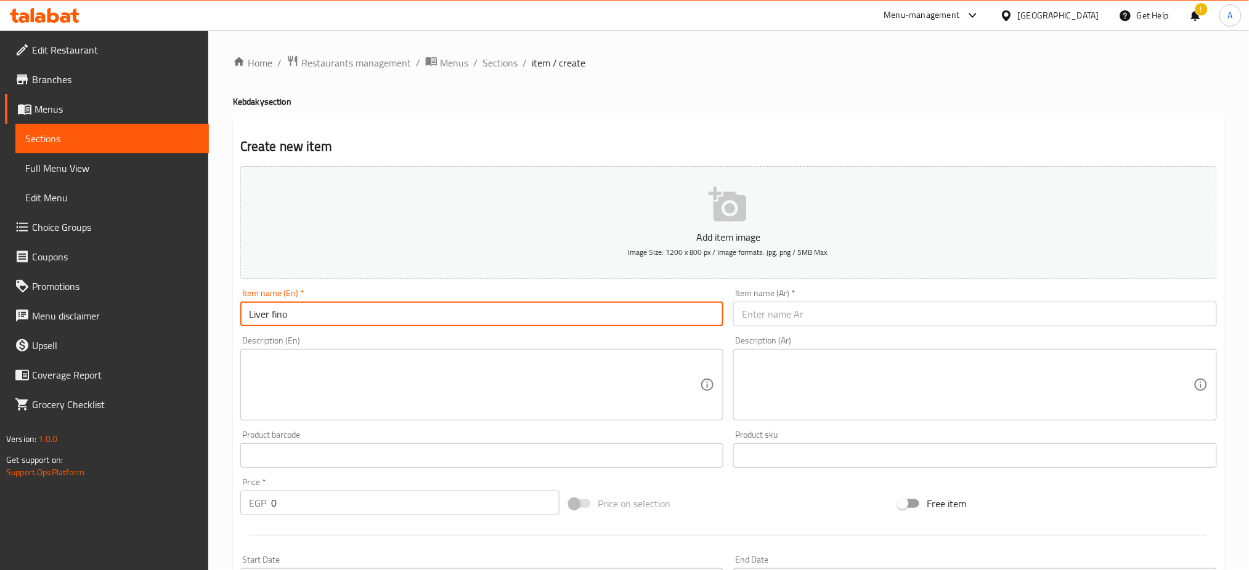
type input "Liver fino"
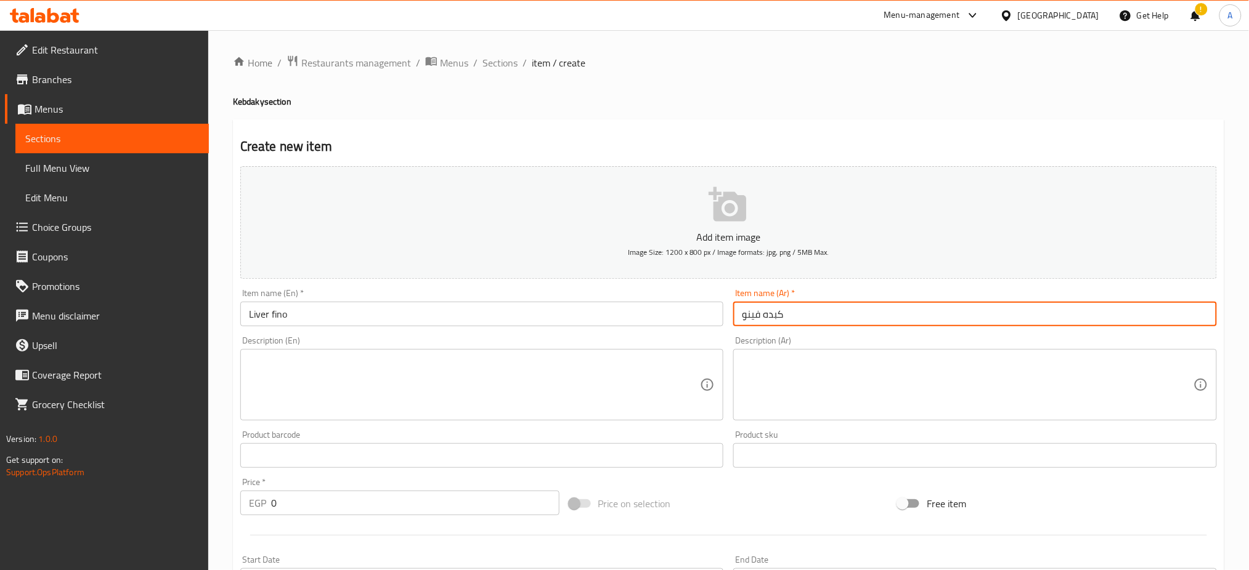
type input "كبده فينو"
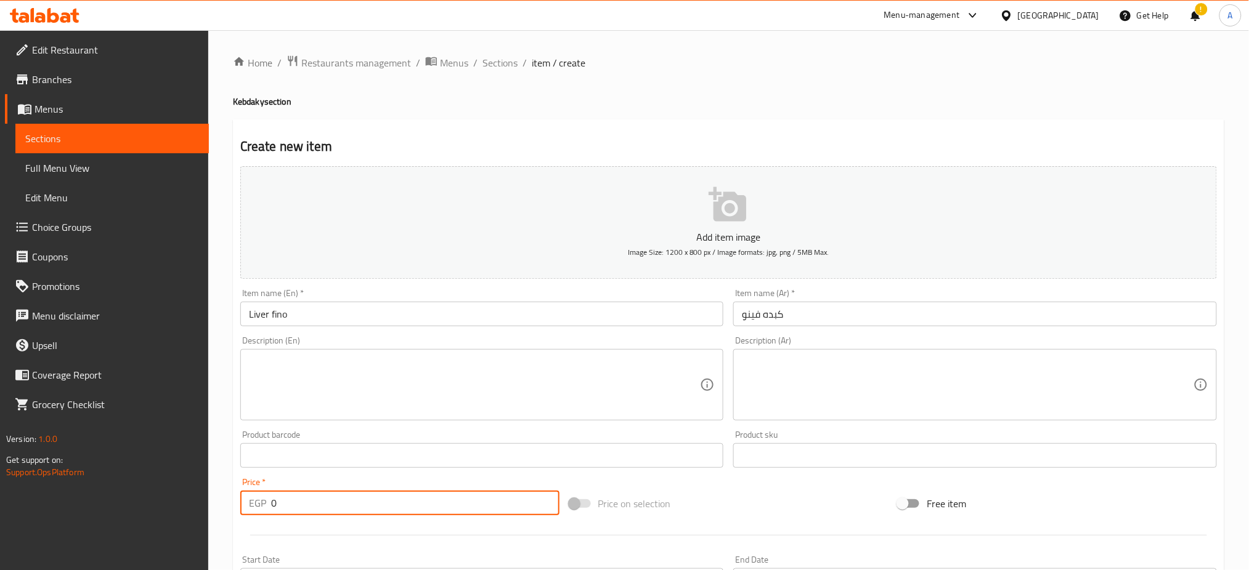
click at [304, 508] on input "0" at bounding box center [415, 503] width 288 height 25
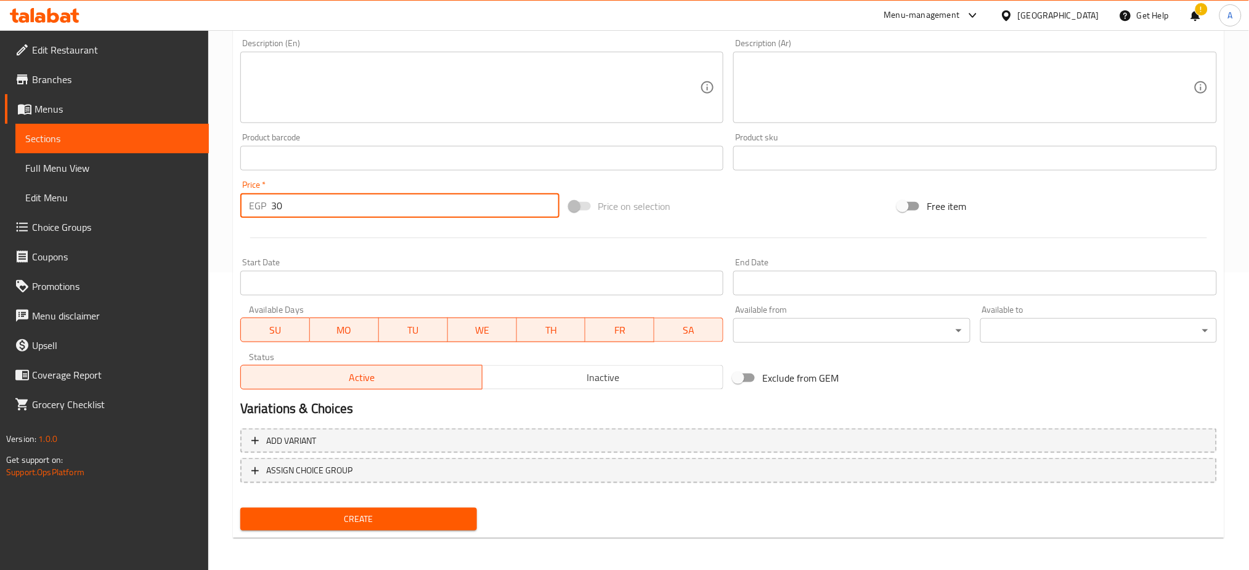
type input "30"
click at [336, 518] on span "Create" at bounding box center [358, 519] width 217 height 15
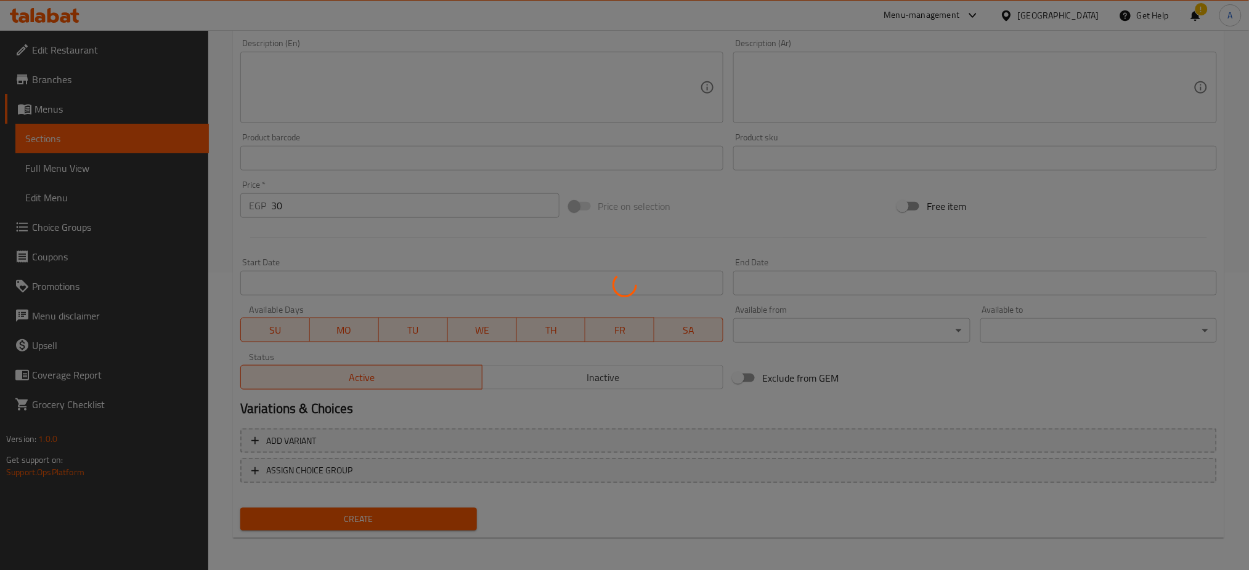
type input "0"
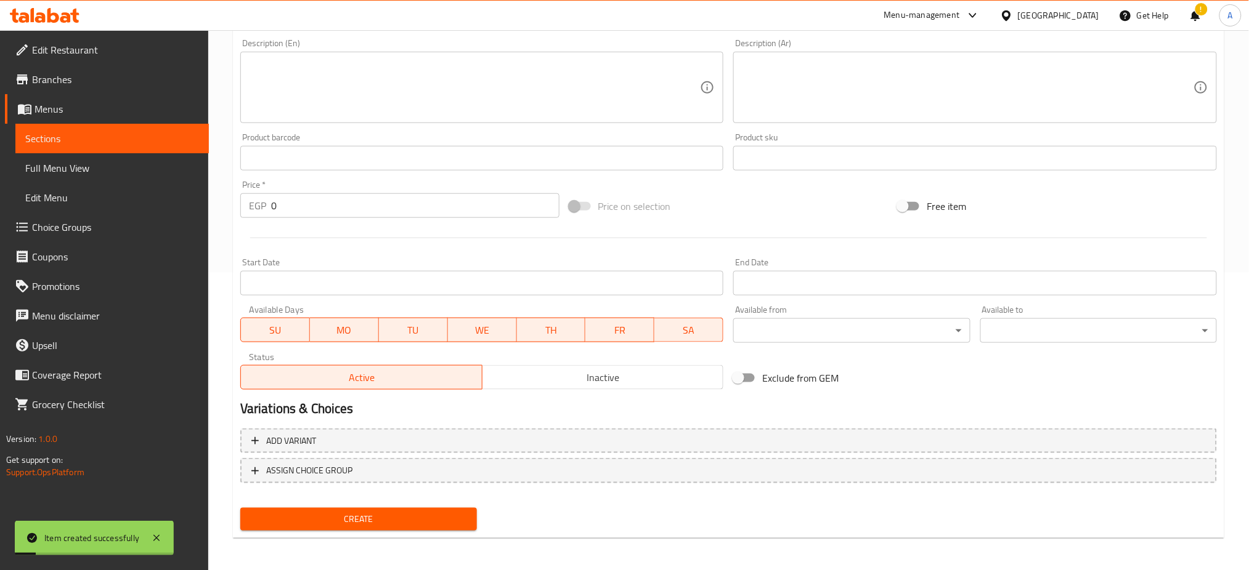
scroll to position [0, 0]
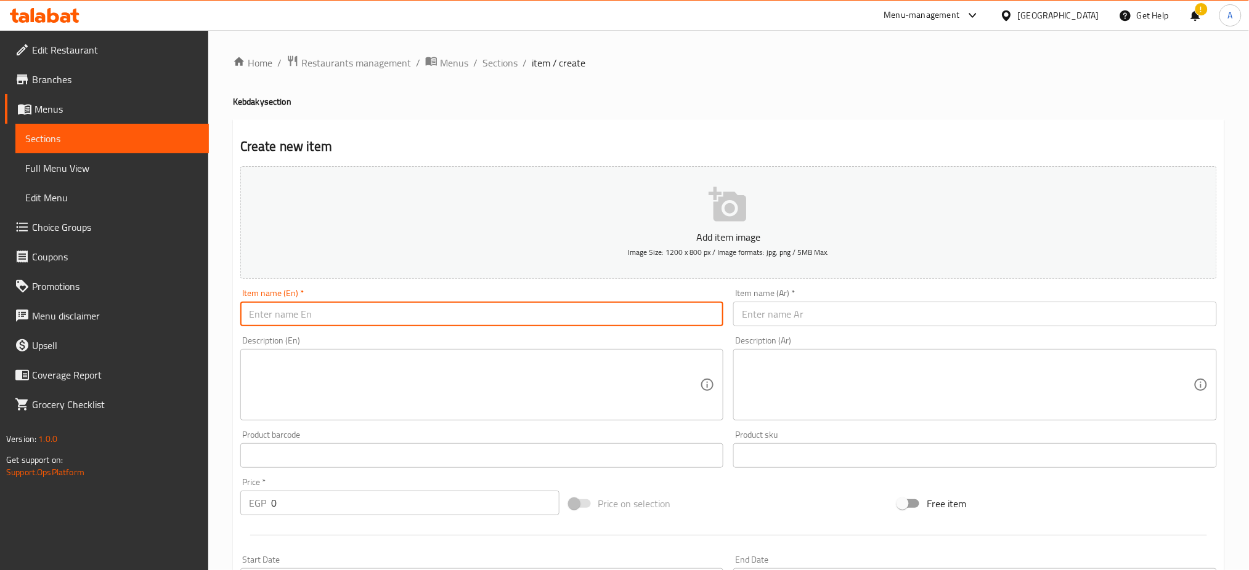
click at [338, 309] on input "text" at bounding box center [482, 314] width 484 height 25
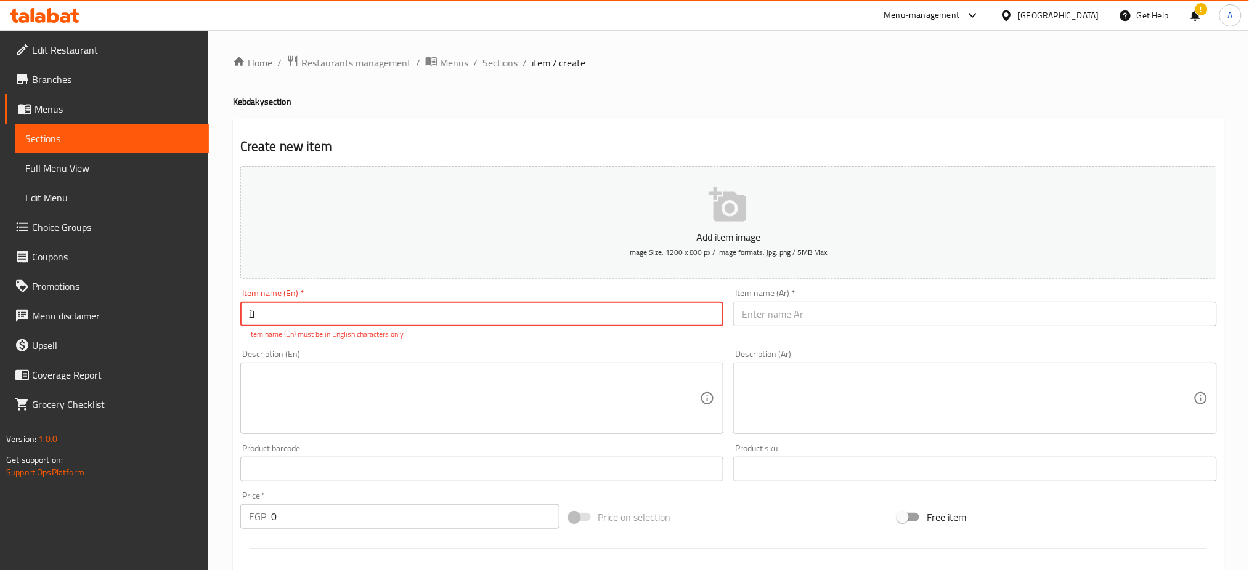
type input "ل"
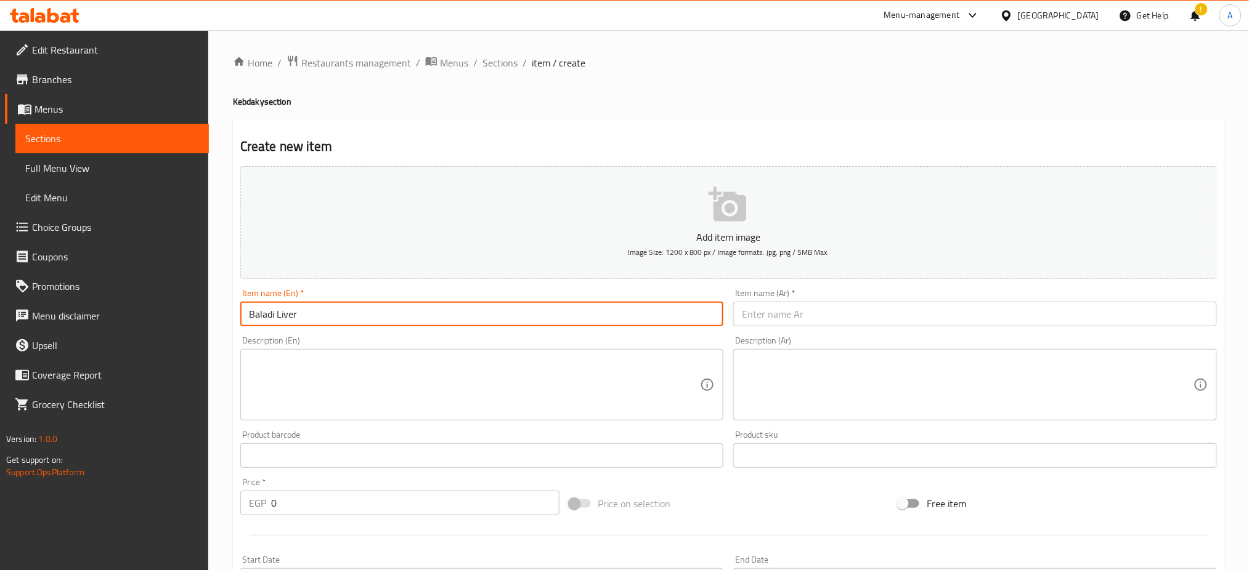
type input "Baladi Liver"
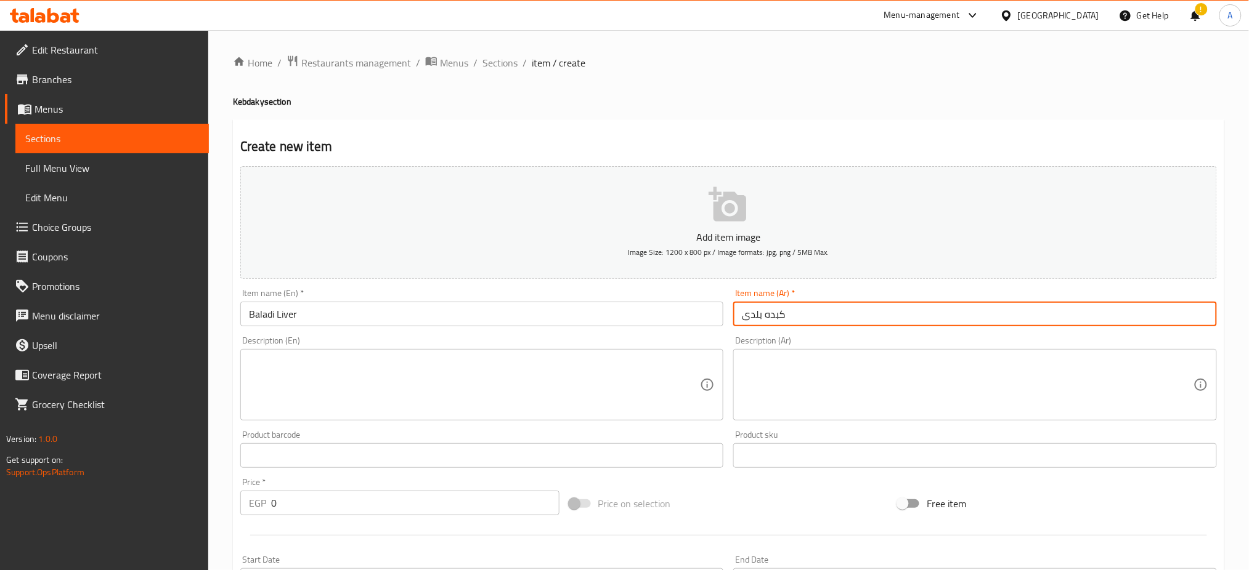
type input "كبده بلدى"
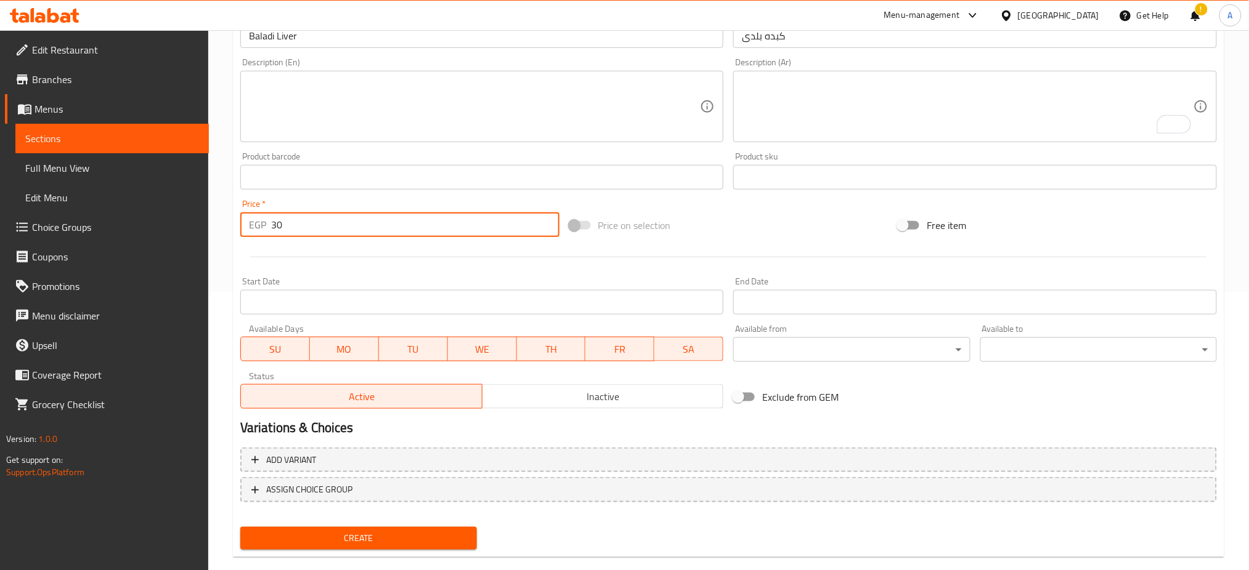
scroll to position [298, 0]
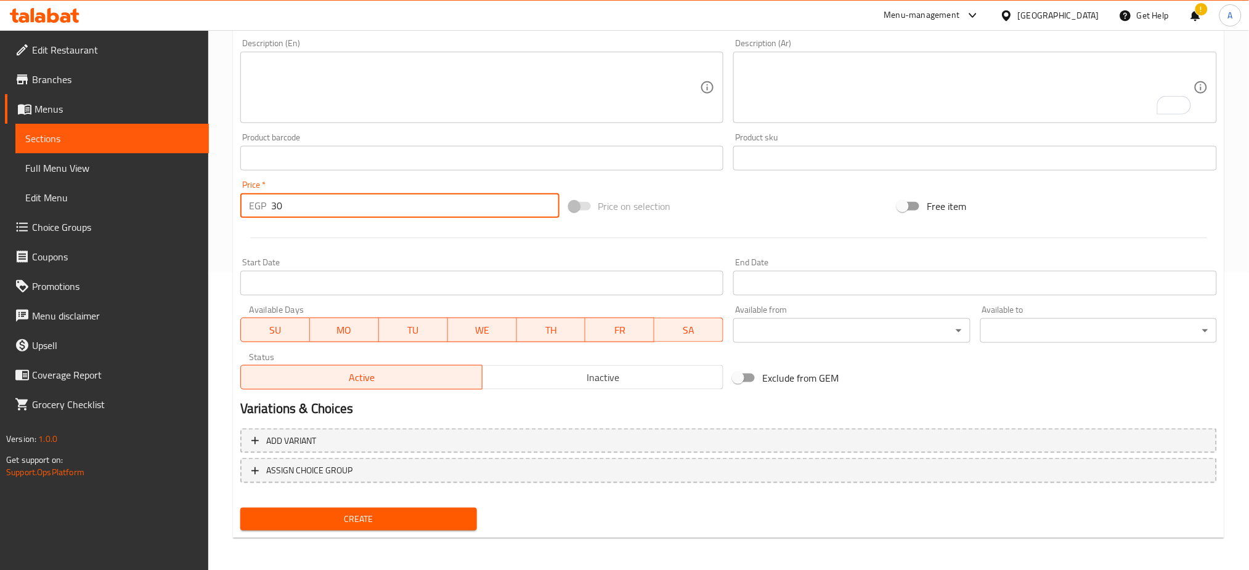
type input "30"
click at [307, 508] on button "Create" at bounding box center [358, 519] width 237 height 23
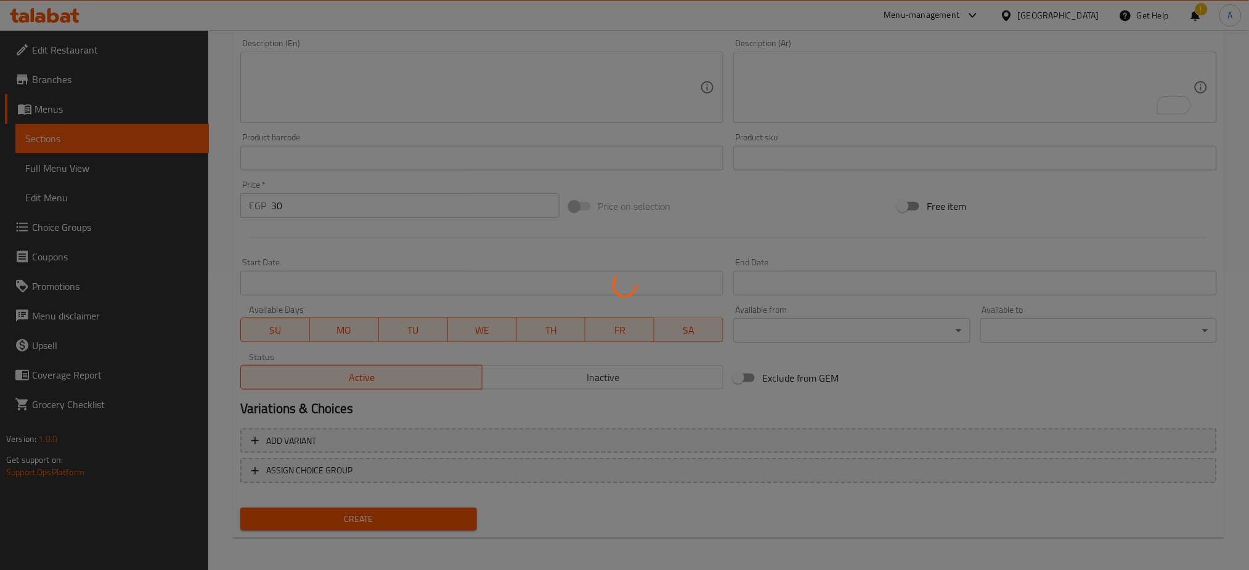
type input "0"
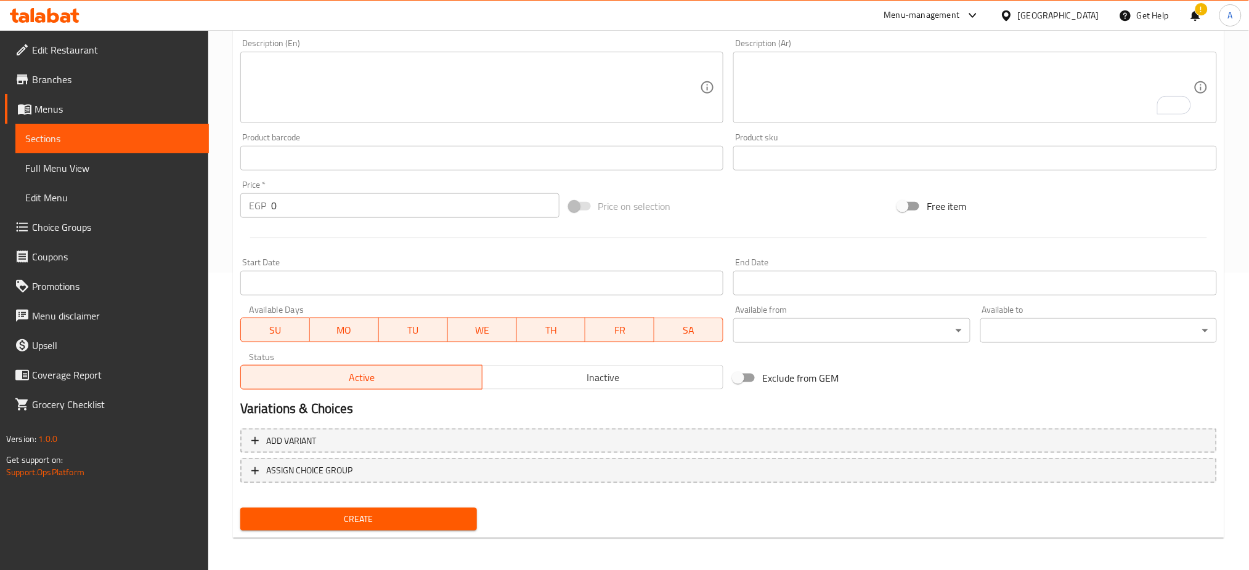
scroll to position [0, 0]
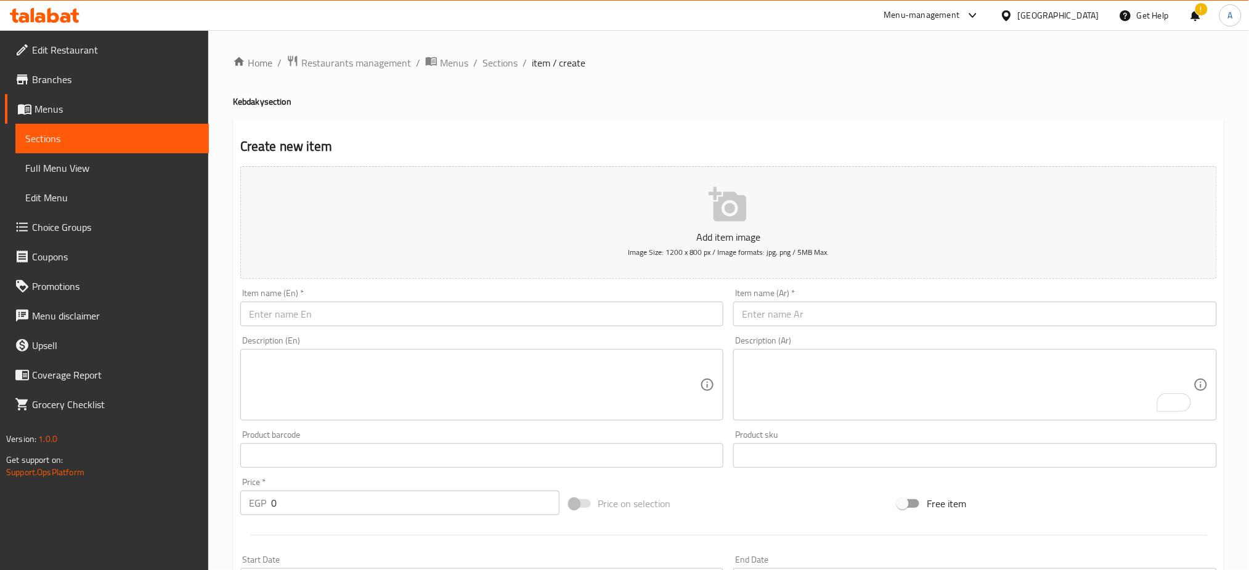
click at [304, 329] on div "Item name (En)   * Item name (En) *" at bounding box center [481, 307] width 493 height 47
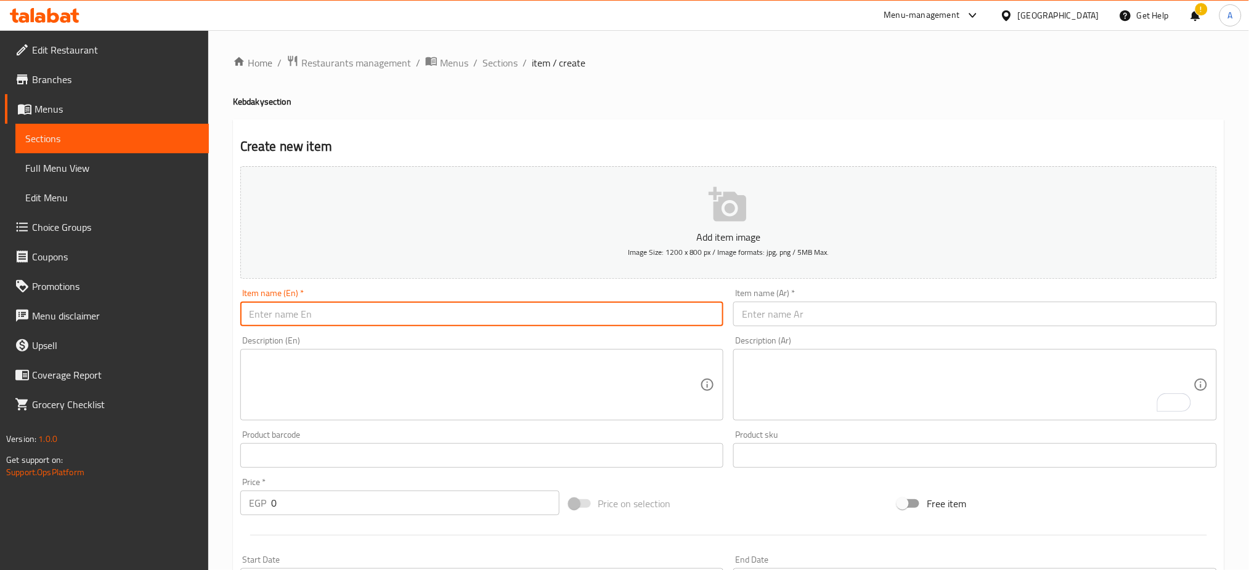
click at [324, 313] on input "text" at bounding box center [482, 314] width 484 height 25
type input "Baladi Sausages"
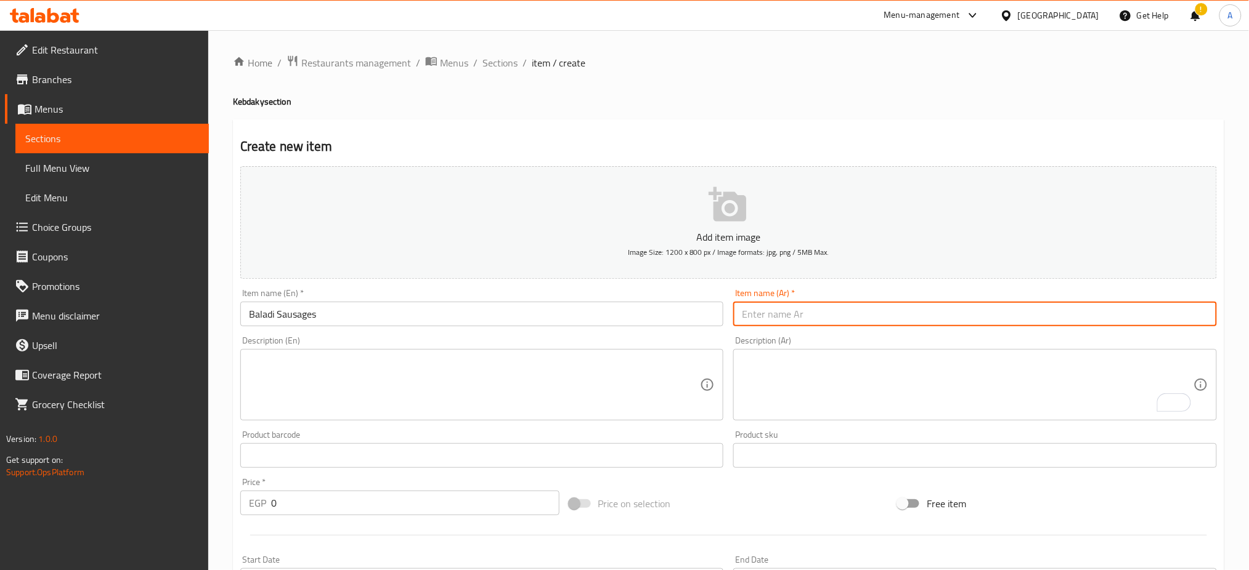
click at [797, 313] on input "text" at bounding box center [975, 314] width 484 height 25
type input "سجق بلدى"
click at [404, 508] on input "0" at bounding box center [415, 503] width 288 height 25
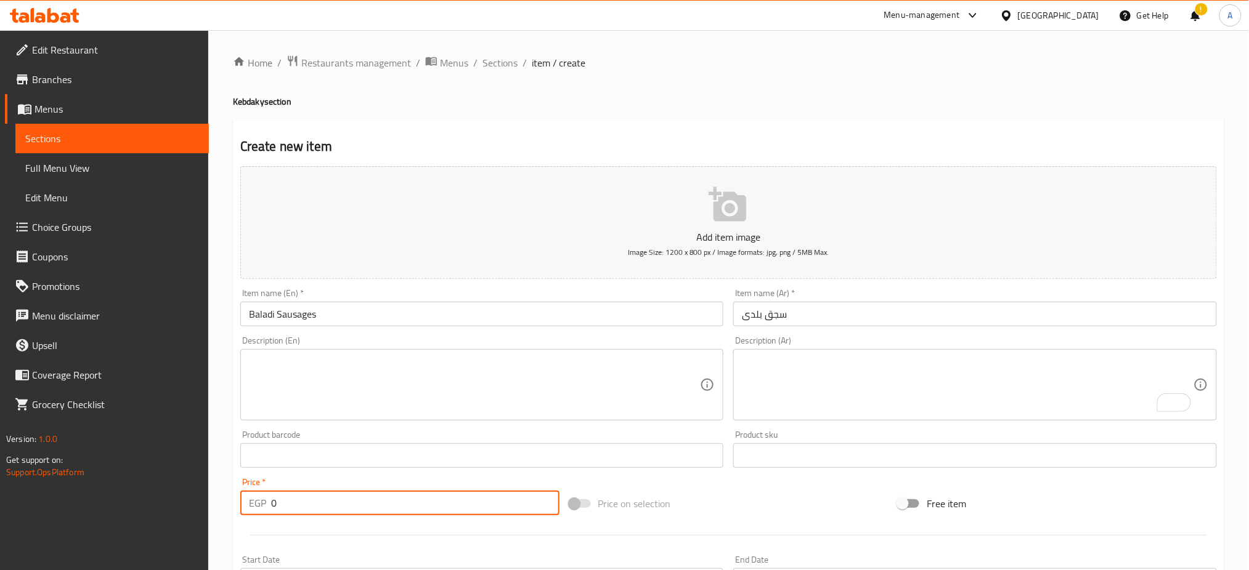
click at [404, 508] on input "0" at bounding box center [415, 503] width 288 height 25
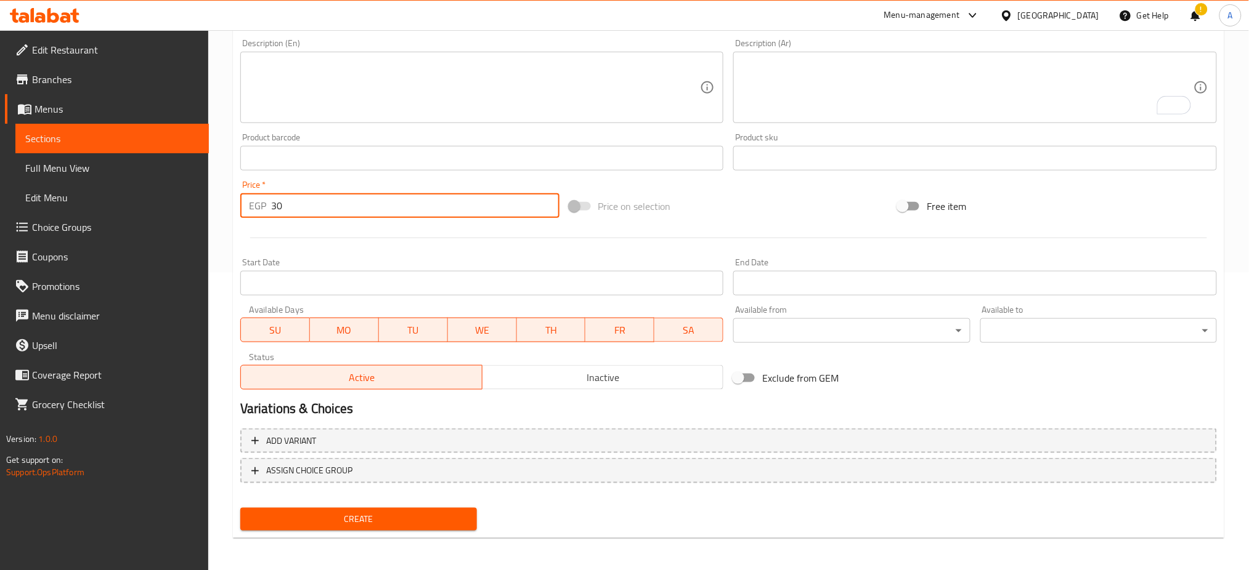
type input "30"
click at [357, 508] on button "Create" at bounding box center [358, 519] width 237 height 23
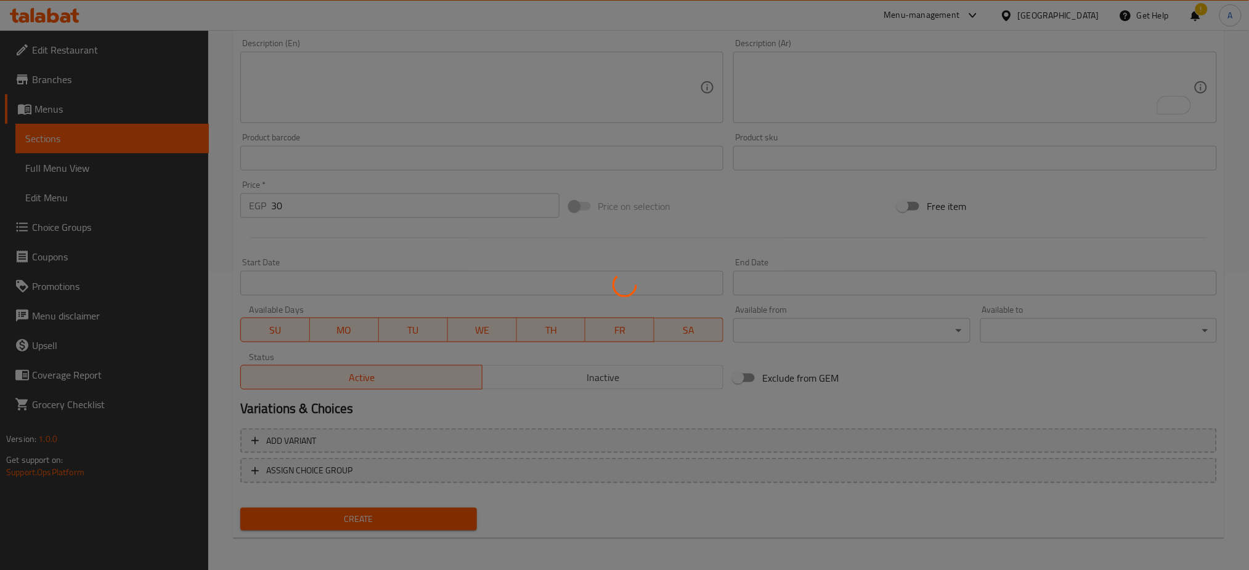
type input "0"
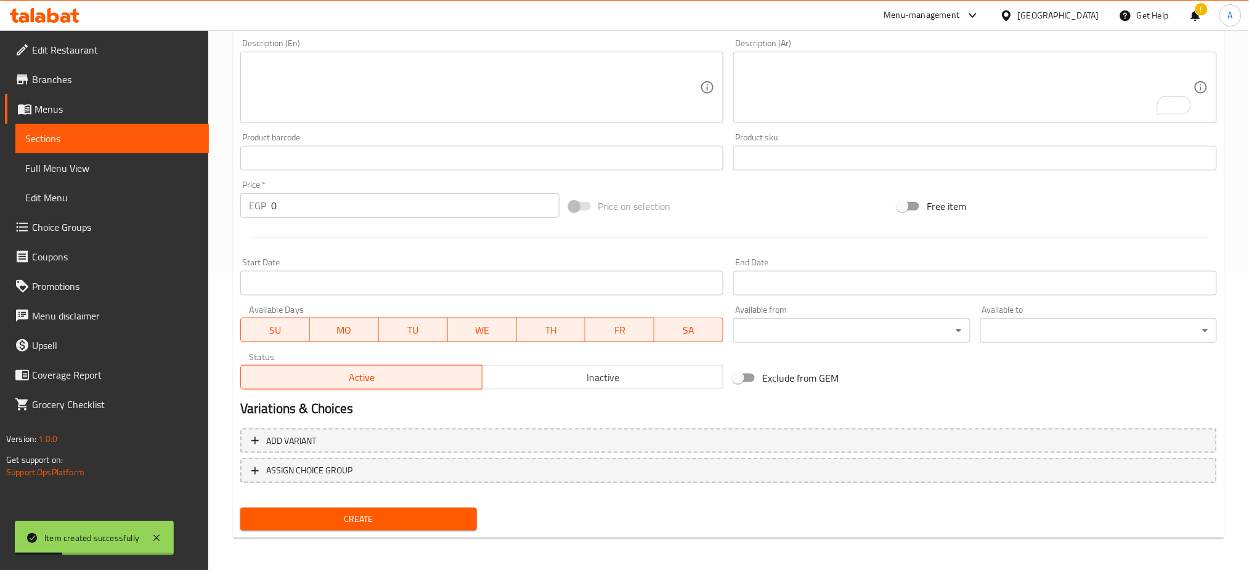
scroll to position [0, 0]
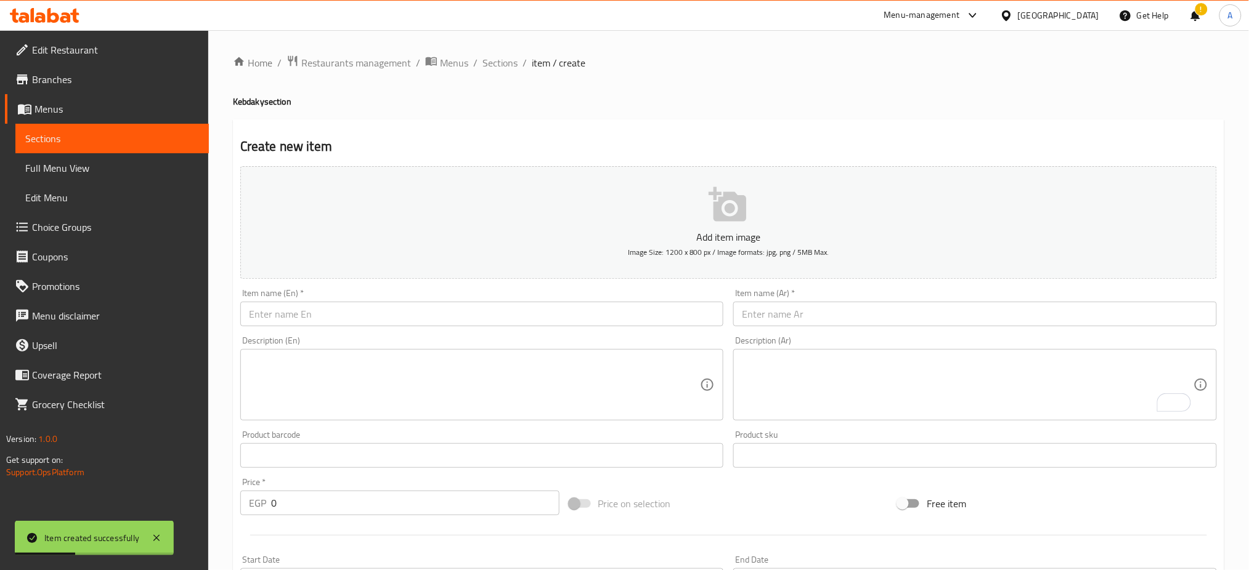
click at [293, 319] on input "text" at bounding box center [482, 314] width 484 height 25
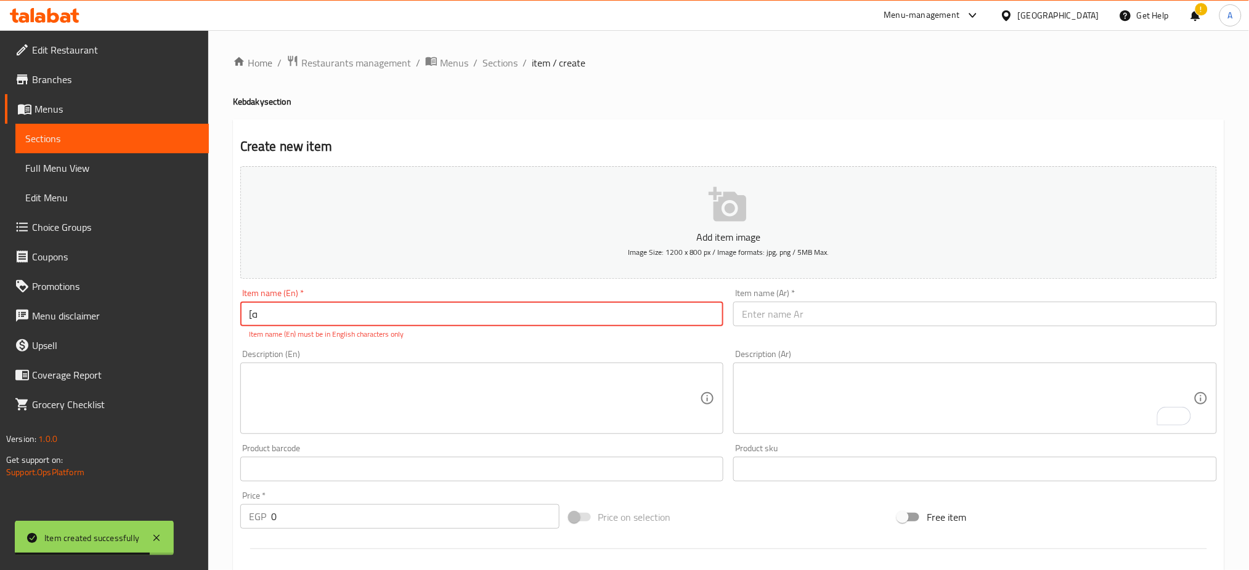
type input "["
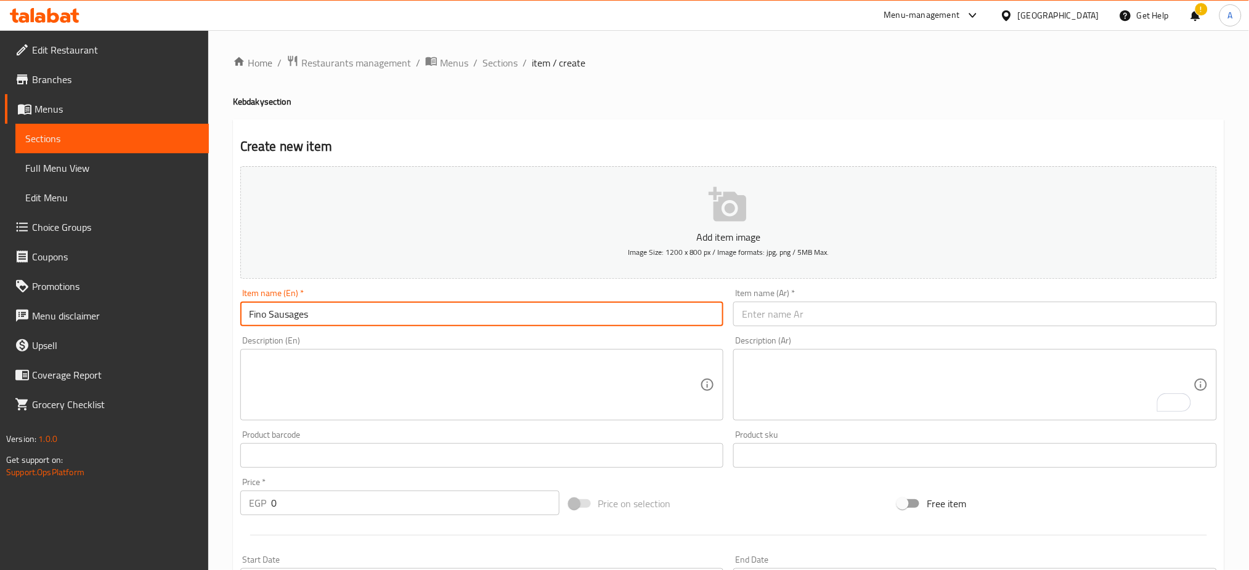
type input "Fino Sausages"
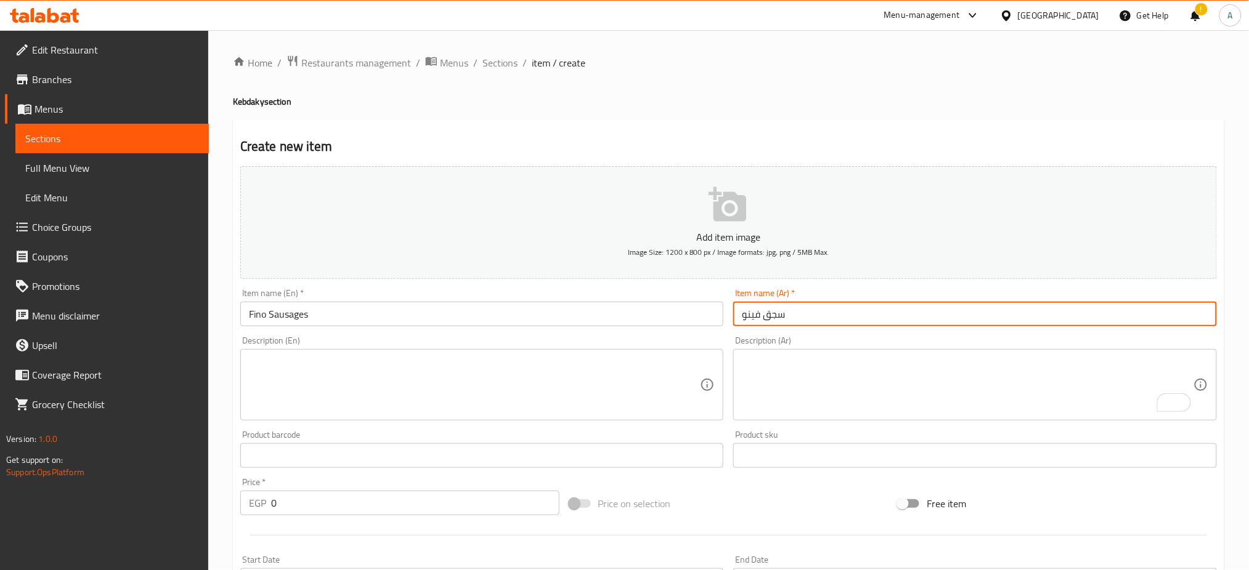
type input "سجق فينو"
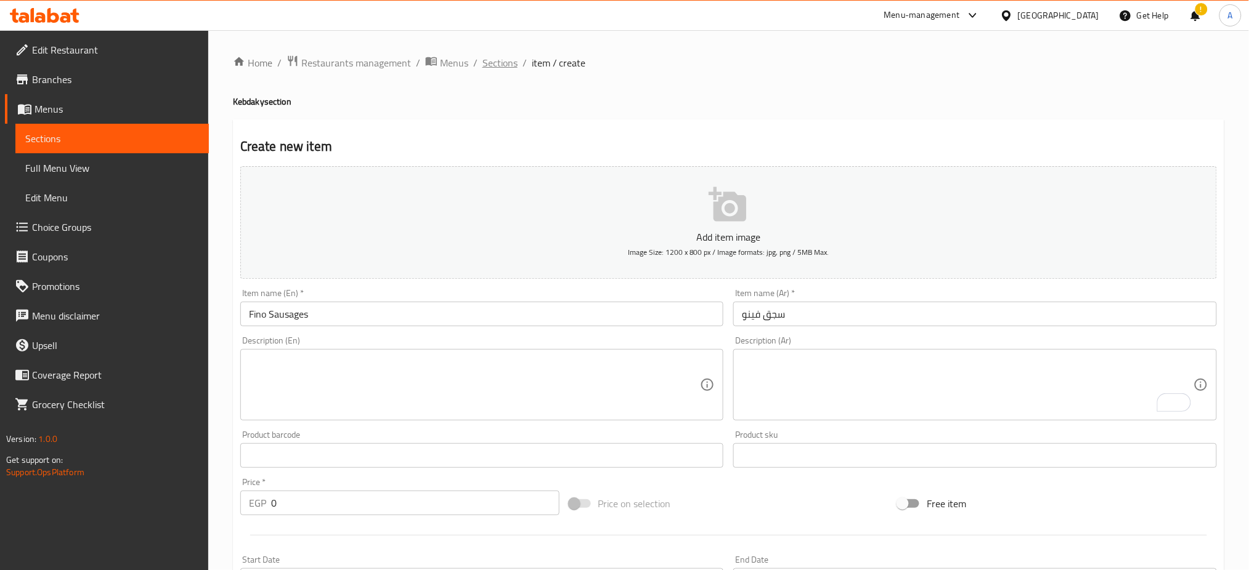
click at [490, 68] on span "Sections" at bounding box center [499, 62] width 35 height 15
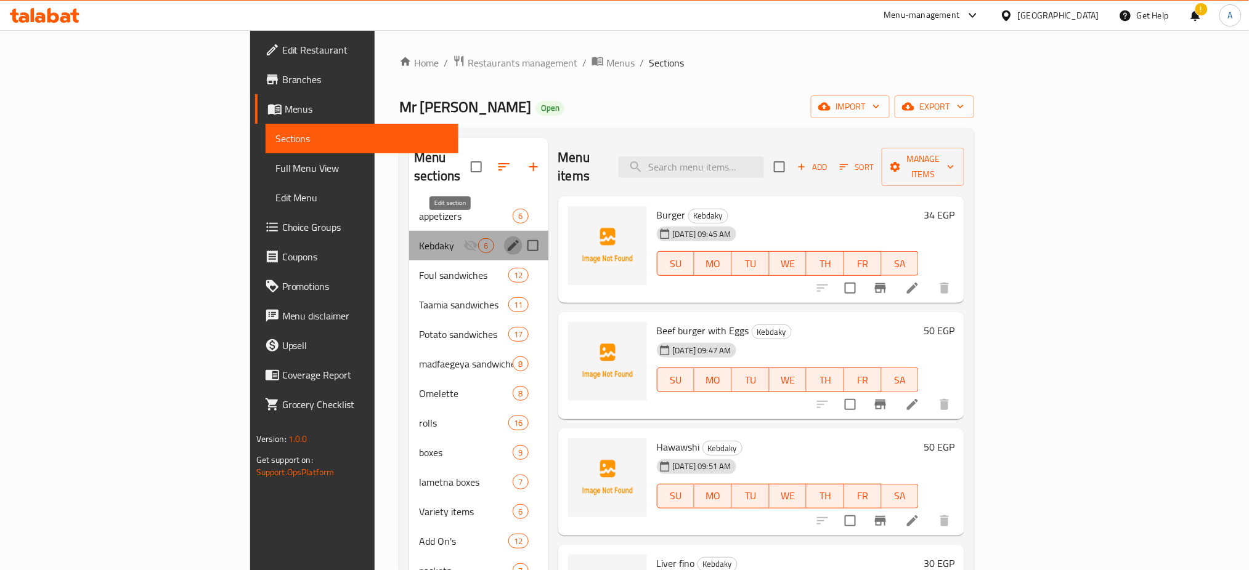
click at [506, 238] on icon "edit" at bounding box center [513, 245] width 15 height 15
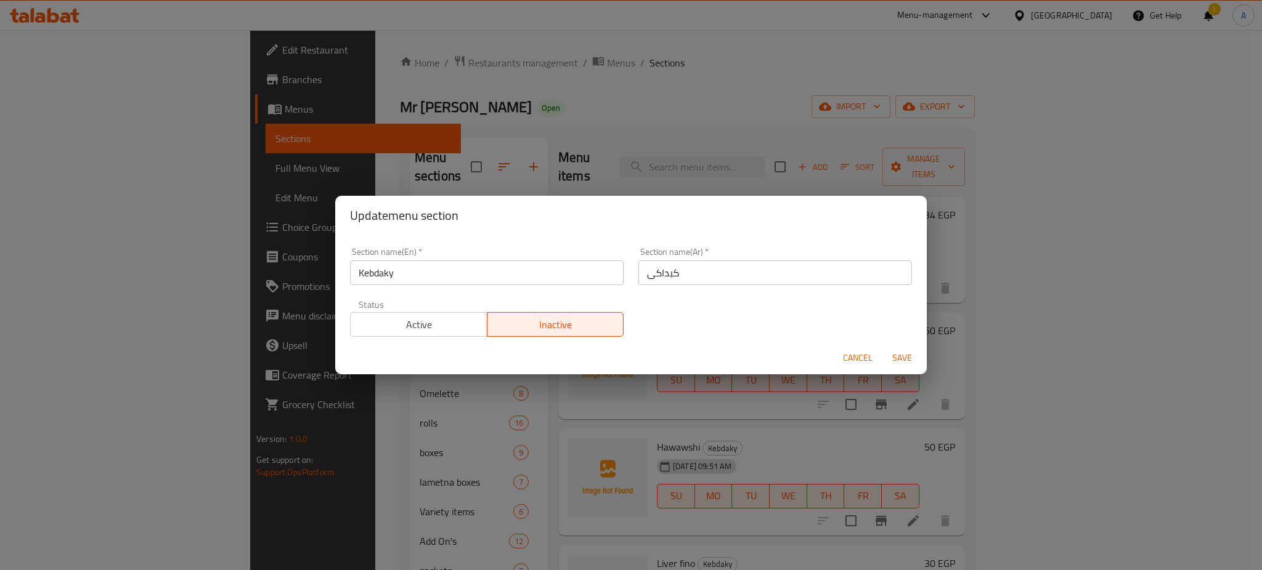
click at [440, 333] on span "Active" at bounding box center [418, 325] width 127 height 18
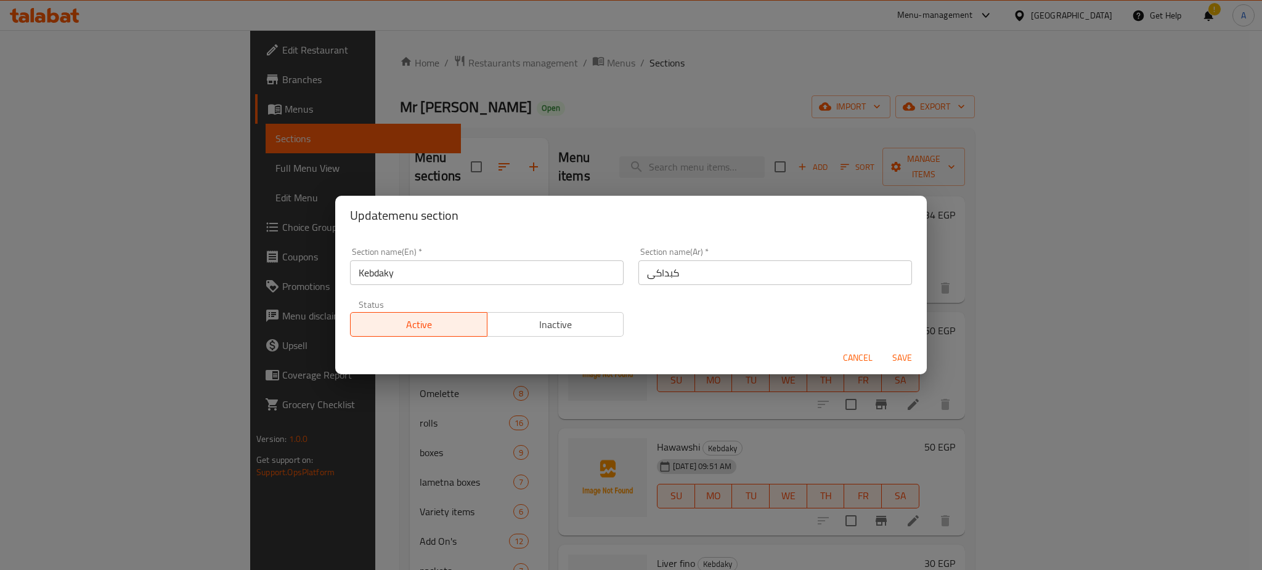
click at [902, 352] on span "Save" at bounding box center [902, 358] width 30 height 15
